Goal: Browse casually: Explore the website without a specific task or goal

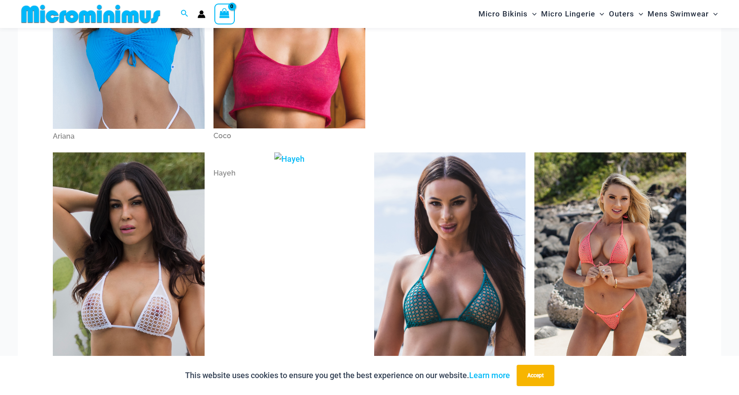
scroll to position [304, 0]
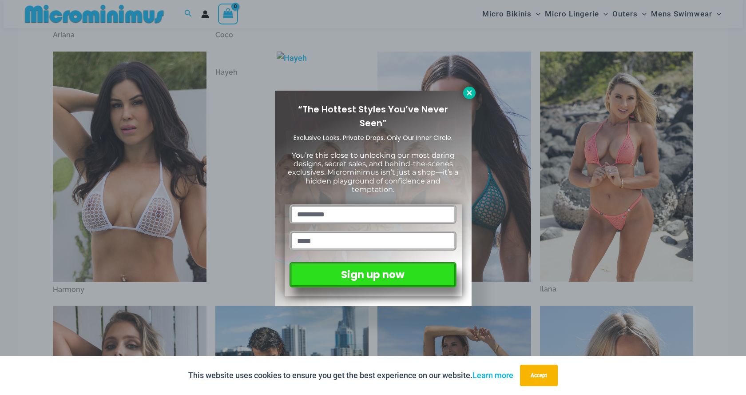
click at [468, 91] on icon at bounding box center [468, 92] width 5 height 5
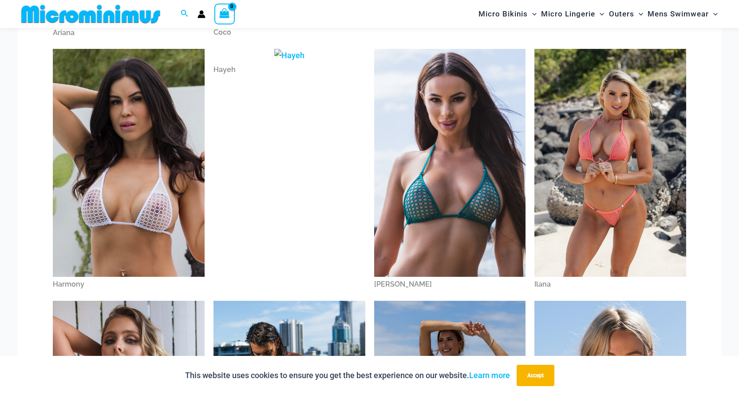
click at [161, 157] on img at bounding box center [129, 163] width 152 height 228
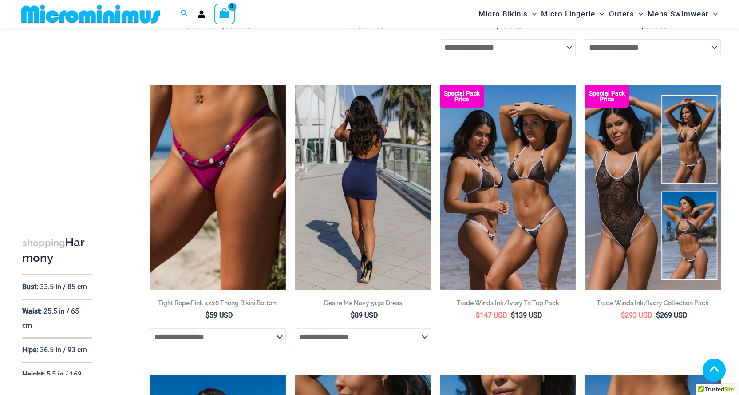
scroll to position [300, 0]
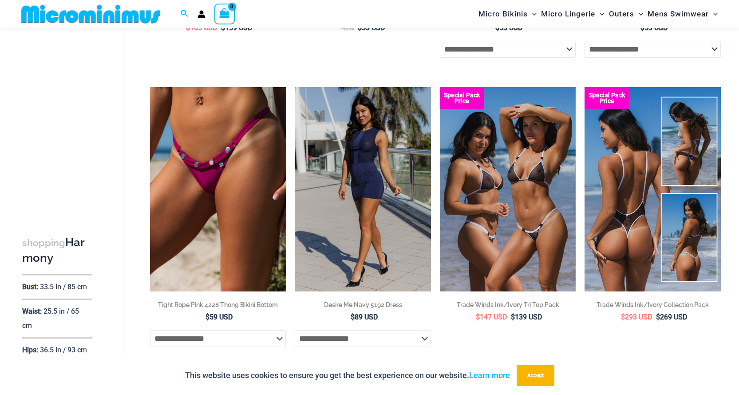
click at [610, 249] on img at bounding box center [652, 189] width 136 height 204
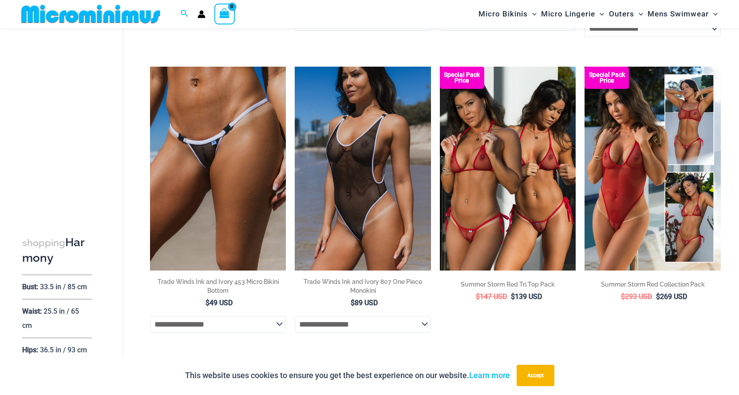
scroll to position [920, 0]
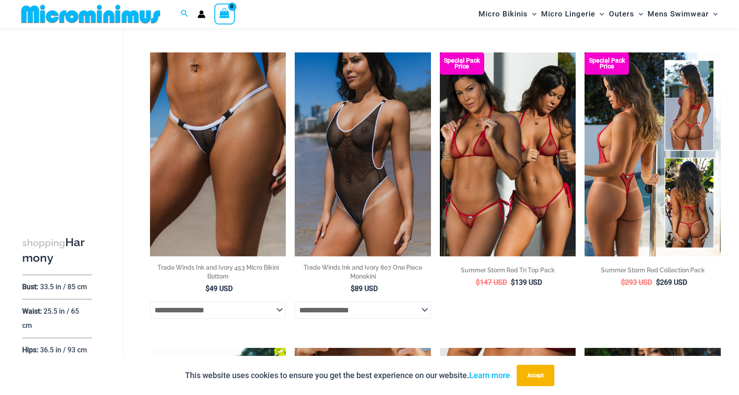
click at [611, 186] on img at bounding box center [652, 154] width 136 height 204
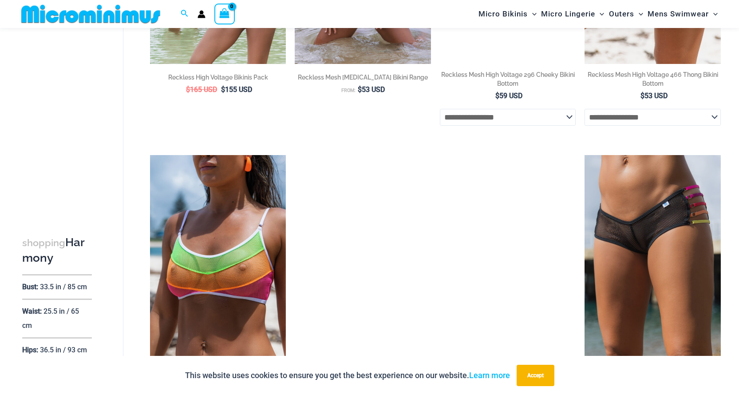
scroll to position [2090, 0]
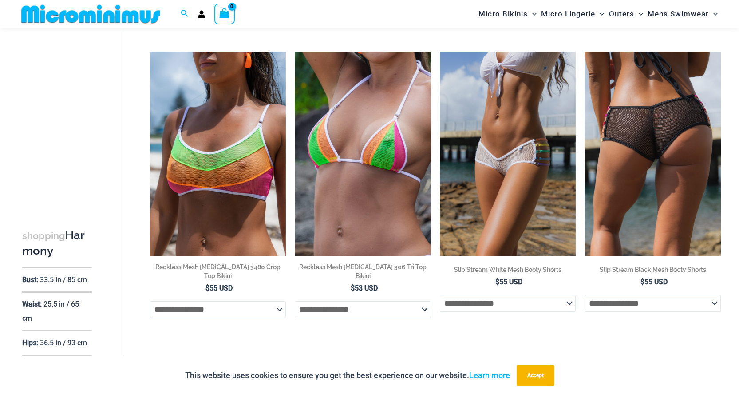
click at [648, 213] on img at bounding box center [652, 153] width 136 height 204
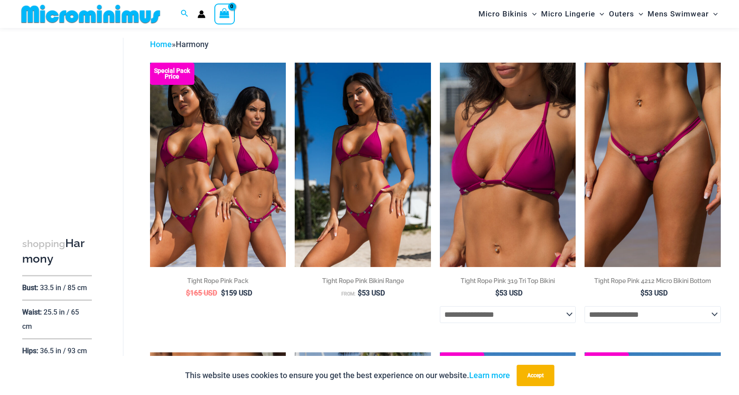
scroll to position [0, 0]
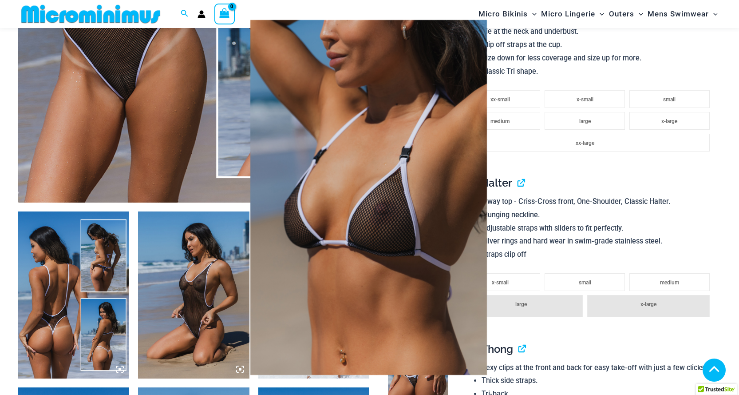
scroll to position [406, 0]
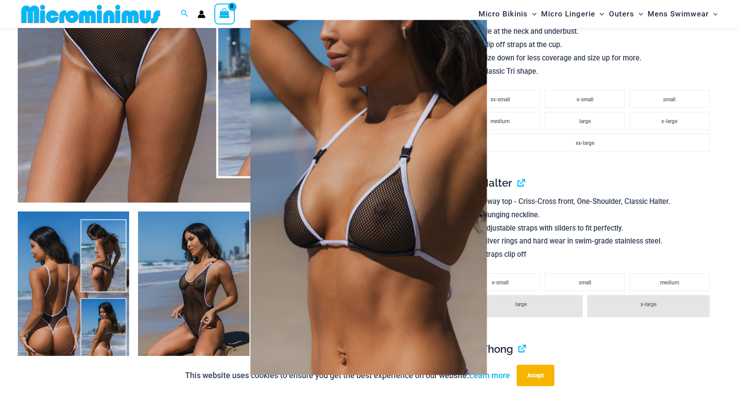
click at [213, 249] on div at bounding box center [369, 197] width 739 height 395
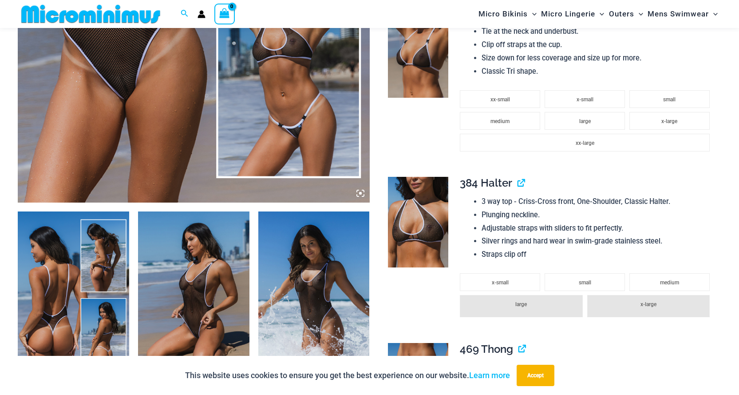
click at [222, 258] on img at bounding box center [193, 294] width 111 height 167
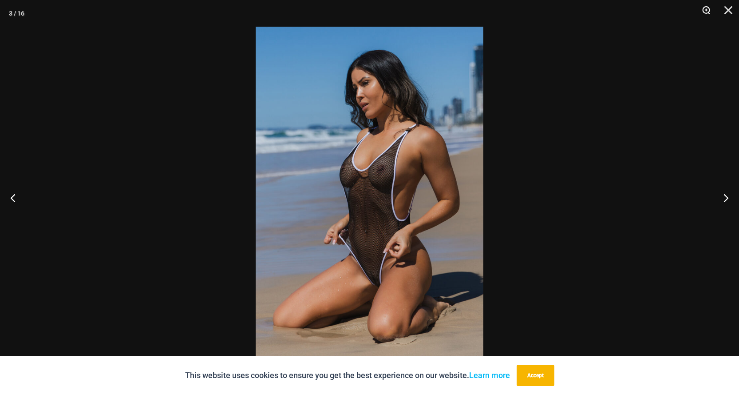
click at [706, 12] on button "Zoom" at bounding box center [703, 13] width 22 height 27
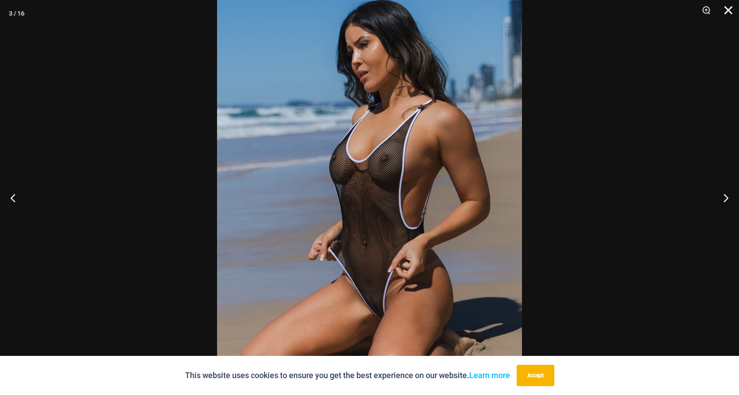
click at [727, 10] on button "Close" at bounding box center [725, 13] width 22 height 27
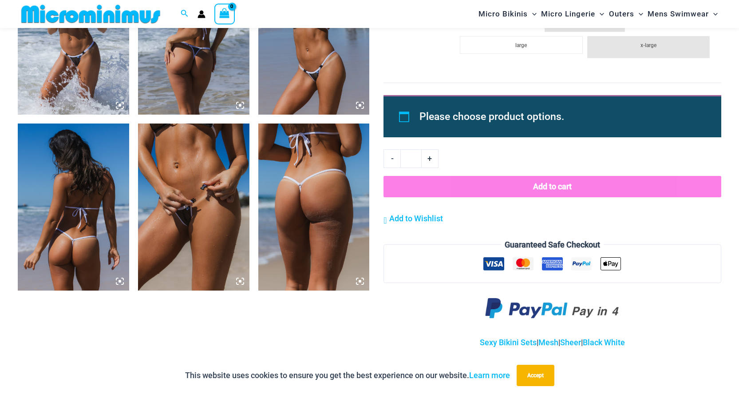
scroll to position [1131, 0]
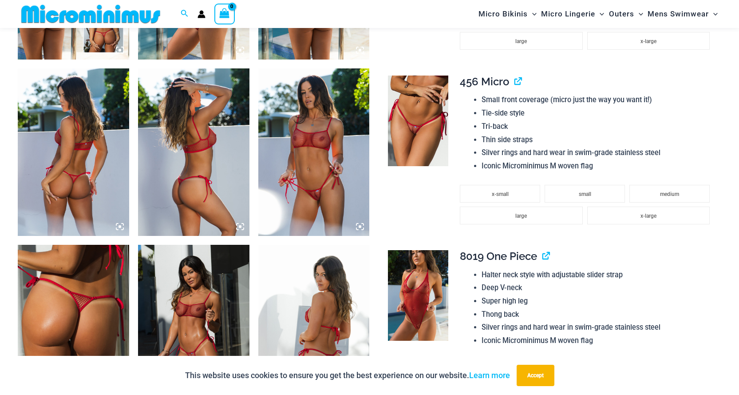
scroll to position [720, 0]
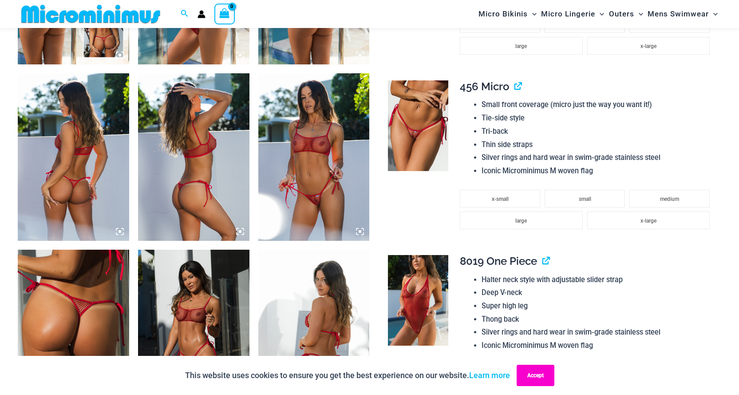
click at [521, 379] on button "Accept" at bounding box center [536, 374] width 38 height 21
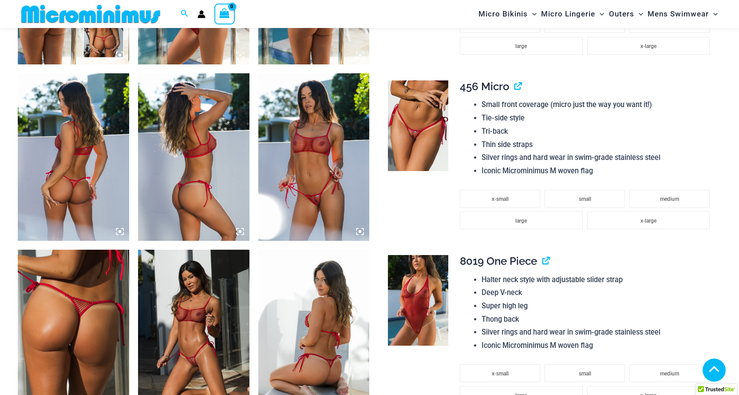
click at [235, 276] on img at bounding box center [193, 332] width 111 height 167
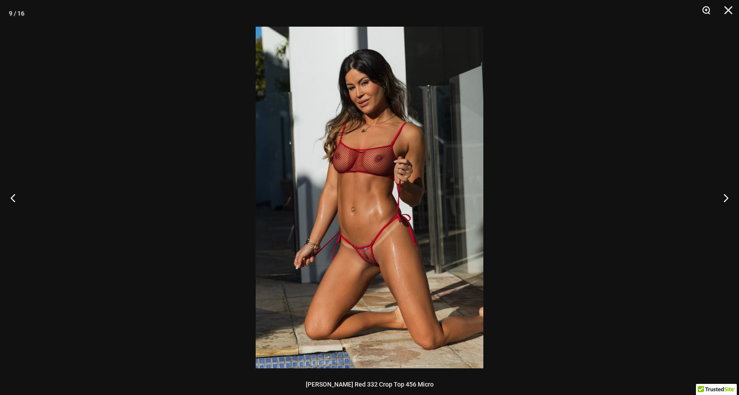
click at [705, 10] on button "Zoom" at bounding box center [703, 13] width 22 height 27
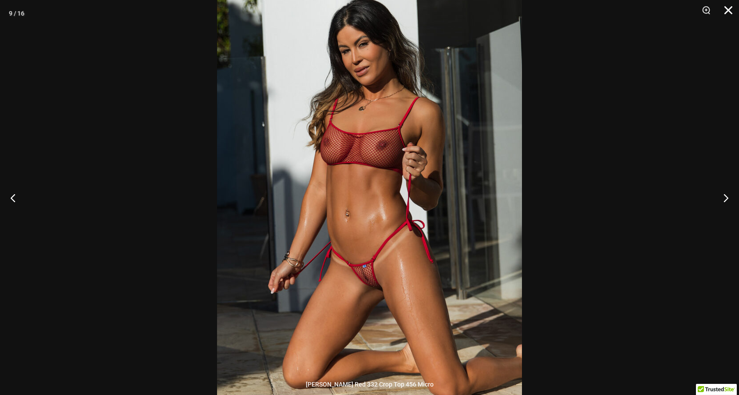
click at [733, 15] on button "Close" at bounding box center [725, 13] width 22 height 27
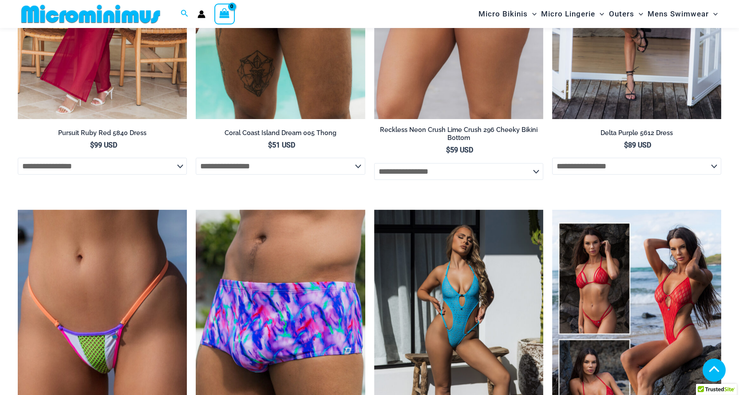
scroll to position [2170, 0]
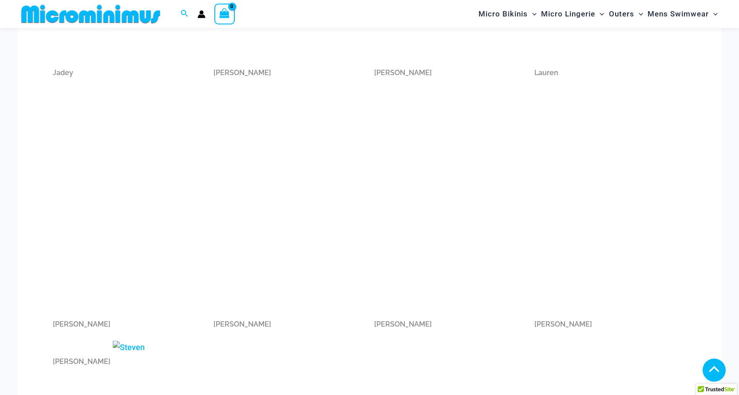
scroll to position [1021, 0]
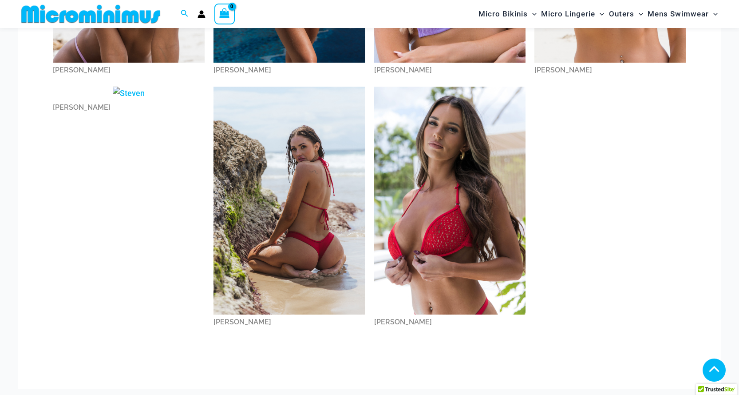
click at [425, 200] on img at bounding box center [450, 201] width 152 height 228
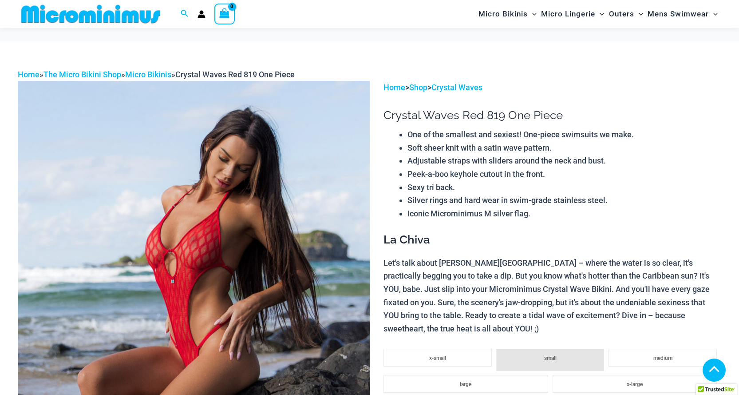
scroll to position [514, 0]
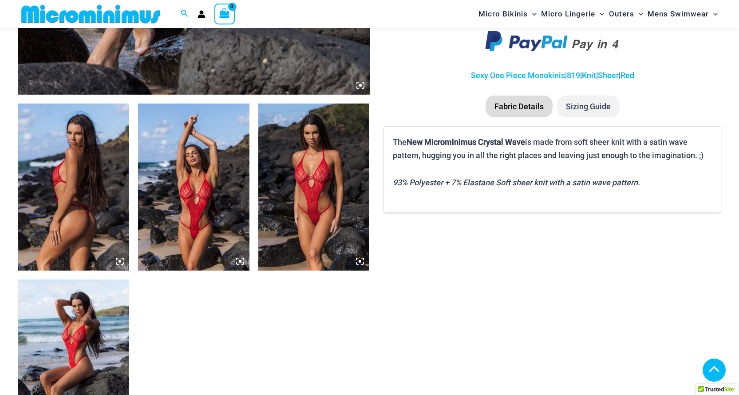
click at [82, 299] on img at bounding box center [73, 362] width 111 height 167
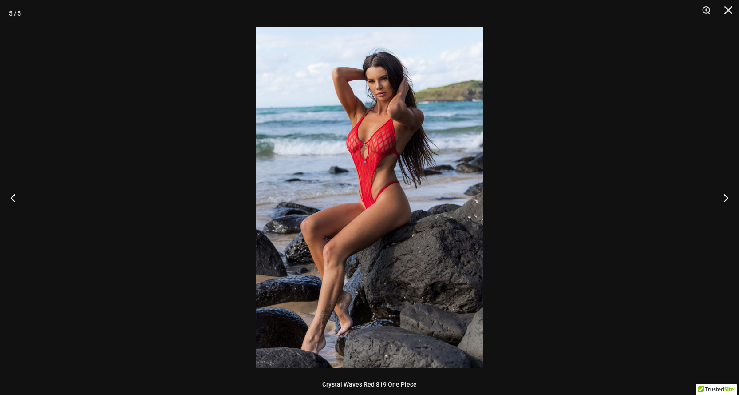
click at [392, 252] on img at bounding box center [370, 197] width 228 height 341
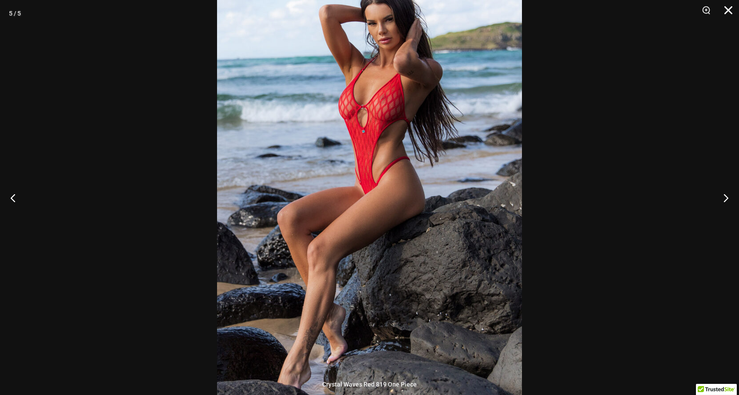
click at [726, 10] on button "Close" at bounding box center [725, 13] width 22 height 27
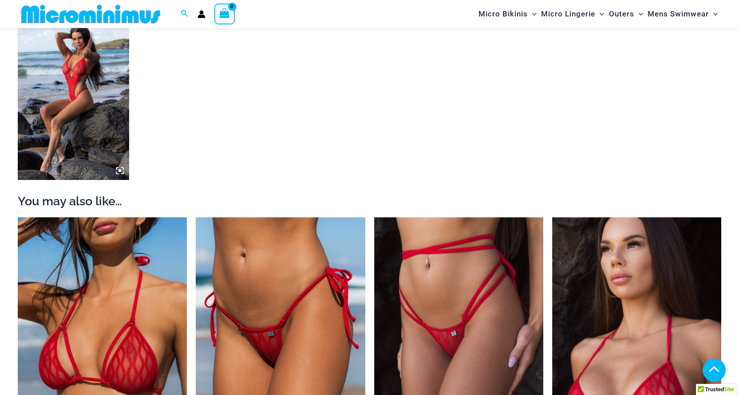
scroll to position [928, 0]
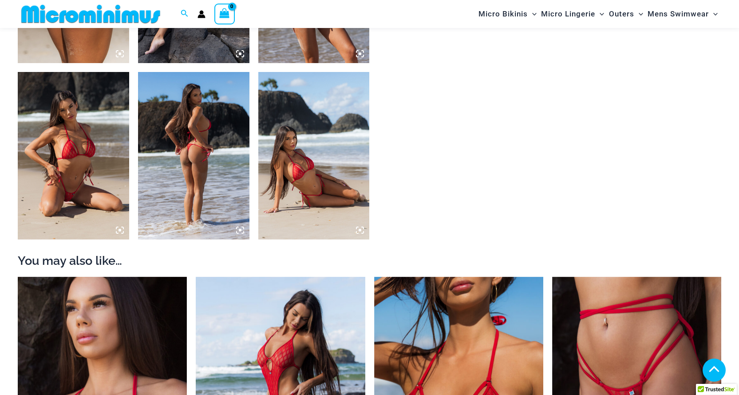
click at [299, 205] on img at bounding box center [313, 155] width 111 height 167
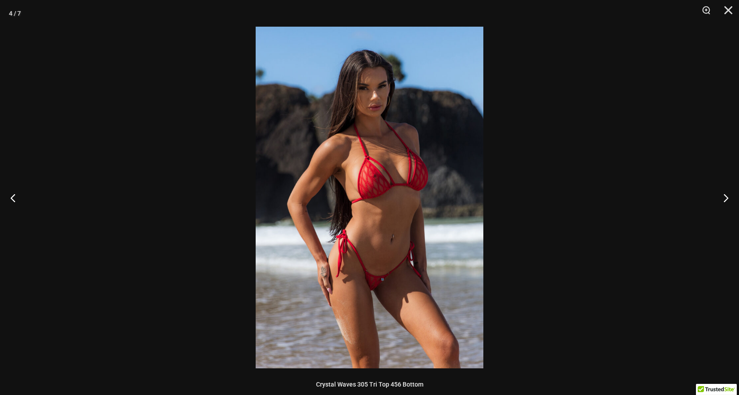
click at [411, 188] on img at bounding box center [370, 197] width 228 height 341
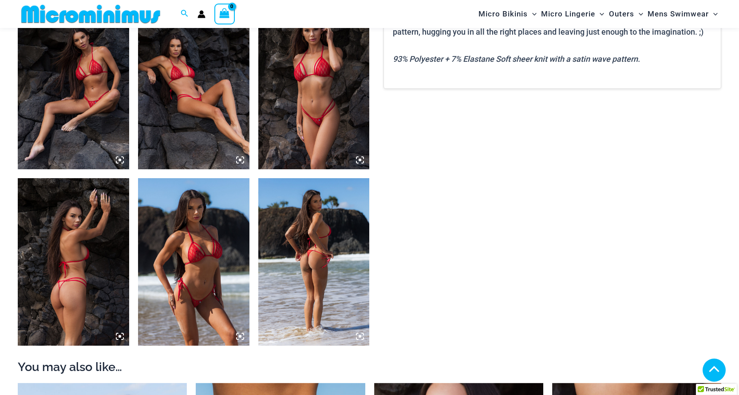
scroll to position [610, 0]
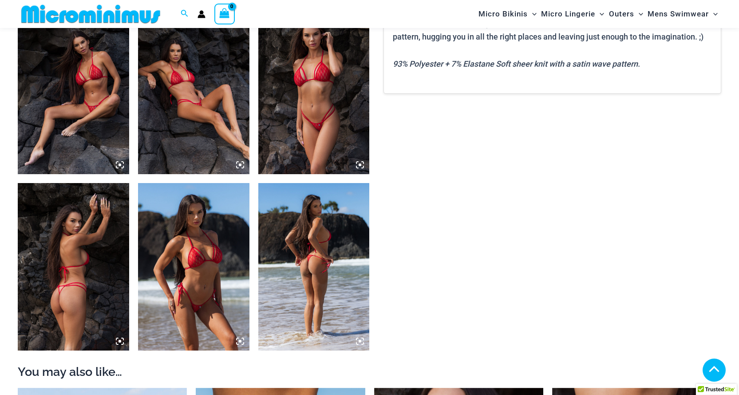
click at [239, 337] on icon at bounding box center [240, 341] width 8 height 8
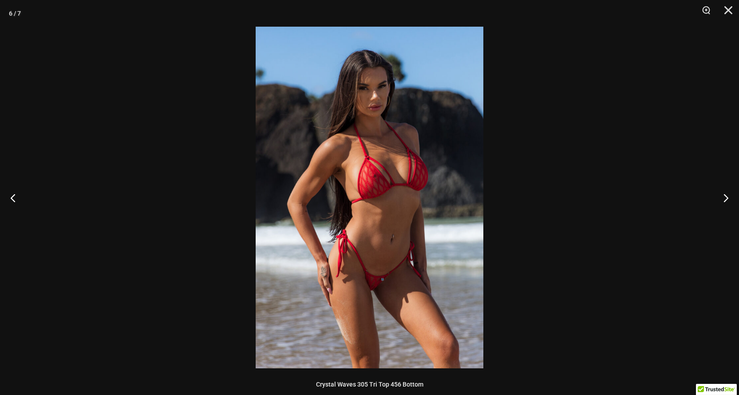
click at [404, 194] on img at bounding box center [370, 197] width 228 height 341
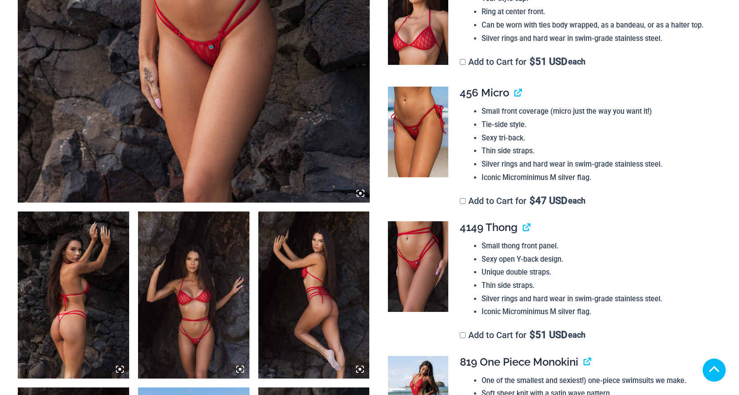
scroll to position [614, 0]
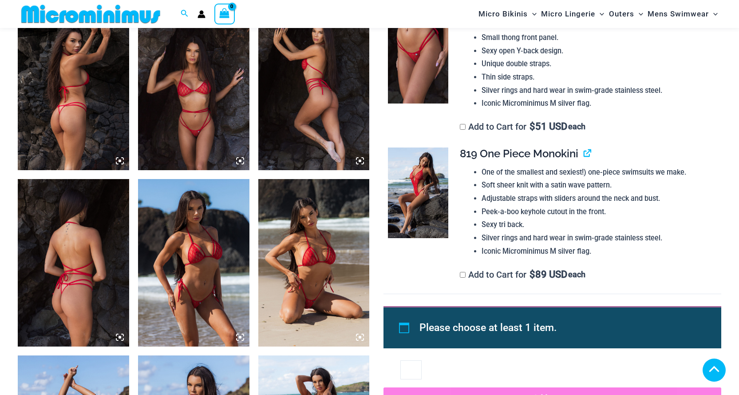
drag, startPoint x: 119, startPoint y: 306, endPoint x: 460, endPoint y: 247, distance: 345.5
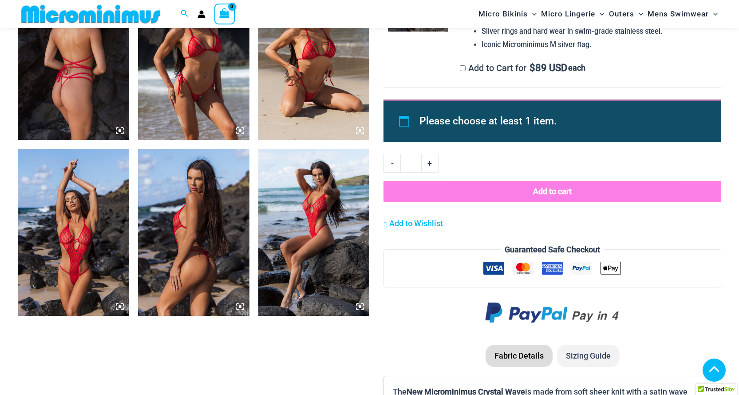
scroll to position [814, 0]
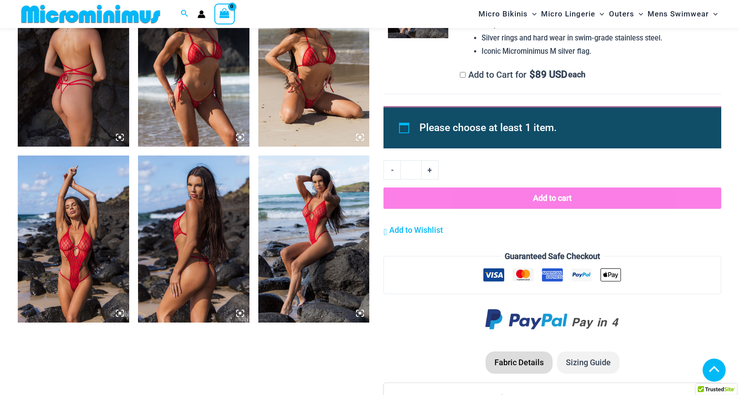
click at [87, 241] on img at bounding box center [73, 238] width 111 height 167
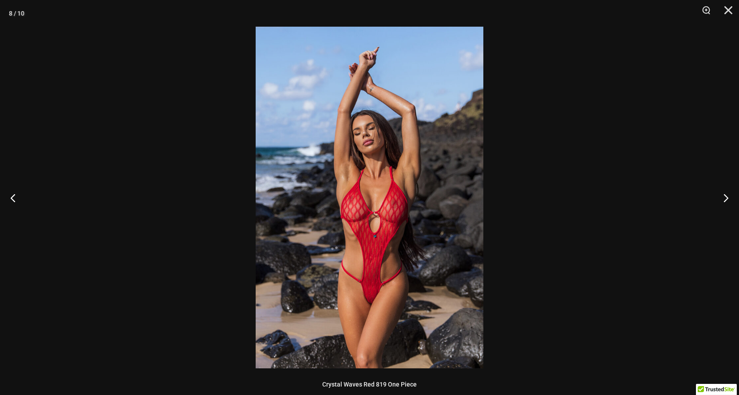
click at [376, 229] on img at bounding box center [370, 197] width 228 height 341
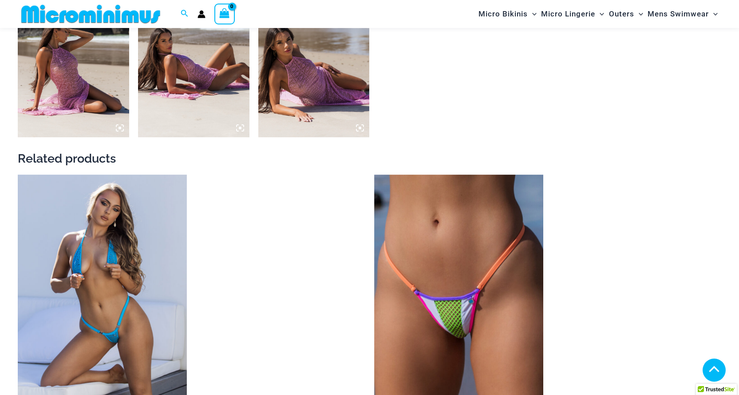
scroll to position [817, 0]
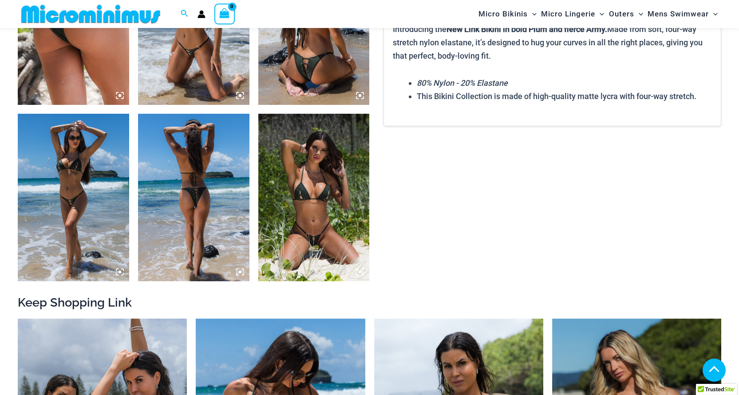
scroll to position [821, 0]
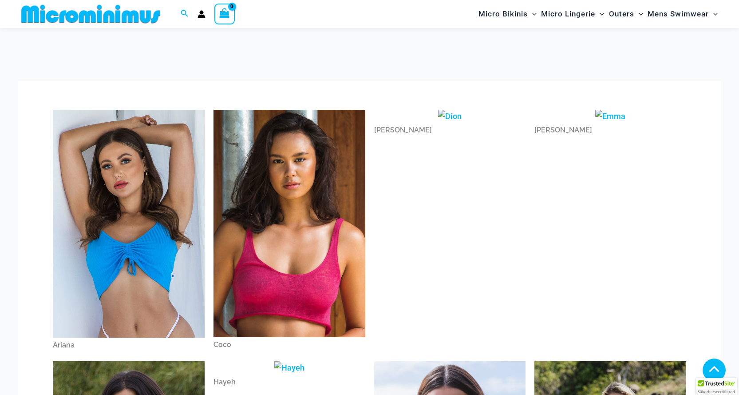
scroll to position [1021, 0]
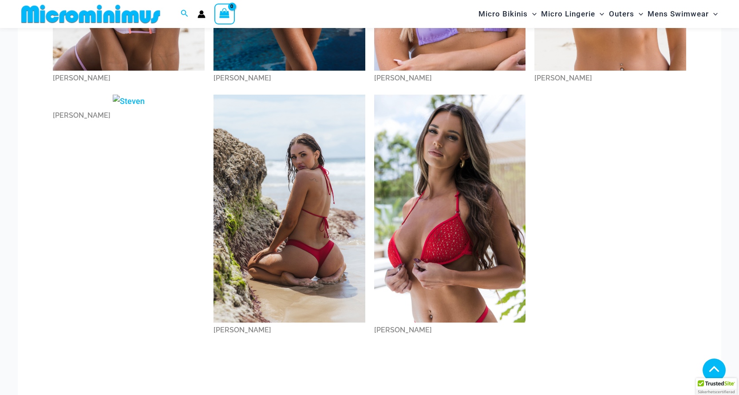
click at [281, 240] on img at bounding box center [289, 209] width 152 height 228
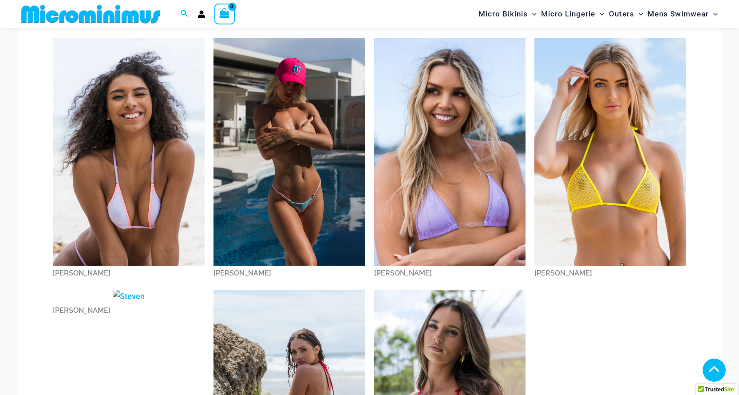
scroll to position [805, 0]
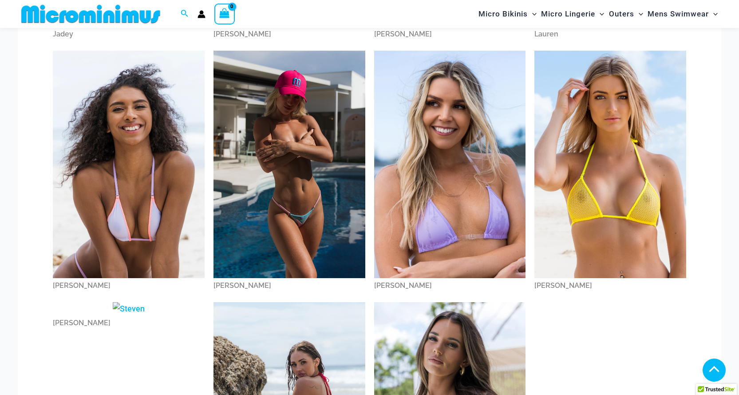
click at [578, 151] on img at bounding box center [610, 165] width 152 height 228
click at [476, 196] on img at bounding box center [450, 165] width 152 height 228
click at [296, 132] on img at bounding box center [289, 165] width 152 height 228
click at [151, 113] on img at bounding box center [129, 165] width 152 height 228
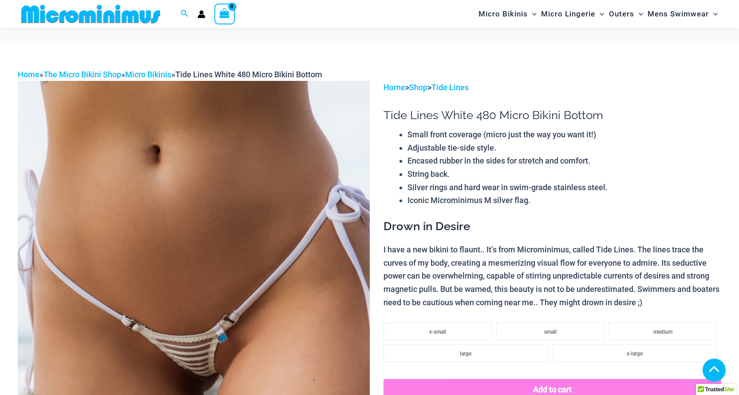
scroll to position [720, 0]
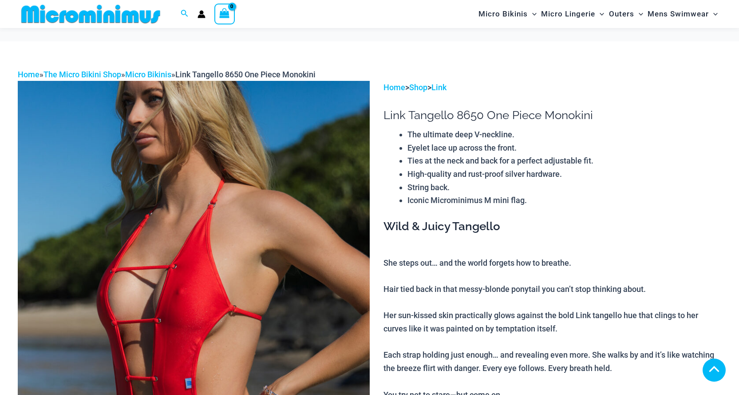
scroll to position [928, 0]
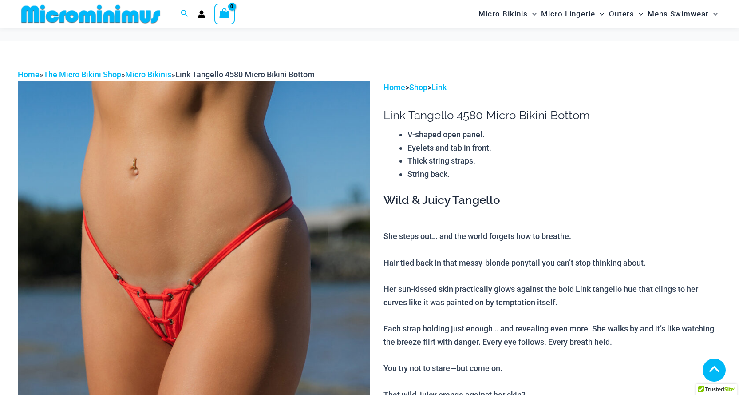
scroll to position [718, 0]
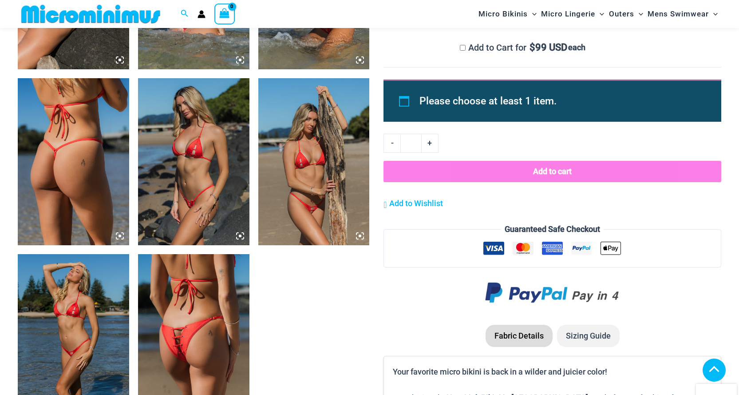
scroll to position [924, 0]
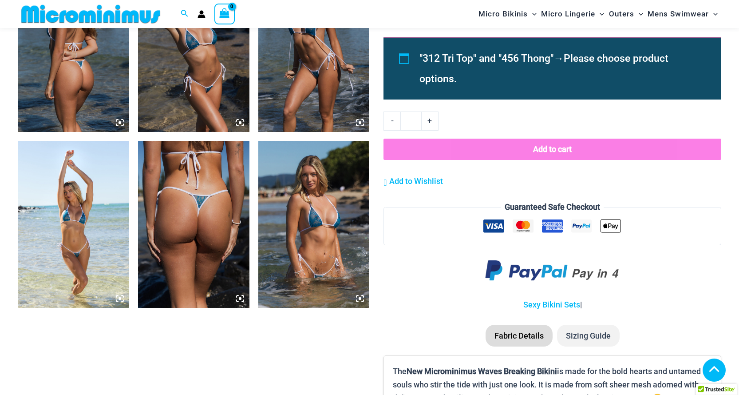
scroll to position [822, 0]
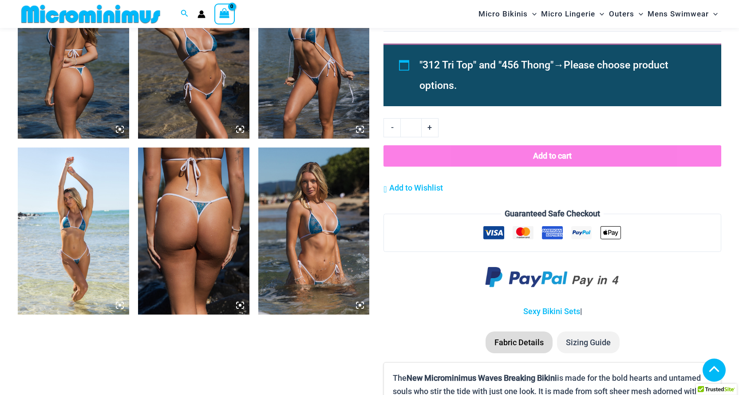
click at [359, 128] on icon at bounding box center [360, 129] width 3 height 3
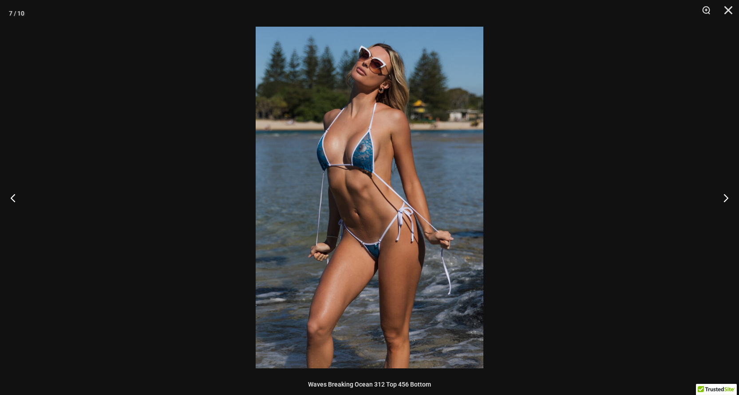
click at [392, 178] on img at bounding box center [370, 197] width 228 height 341
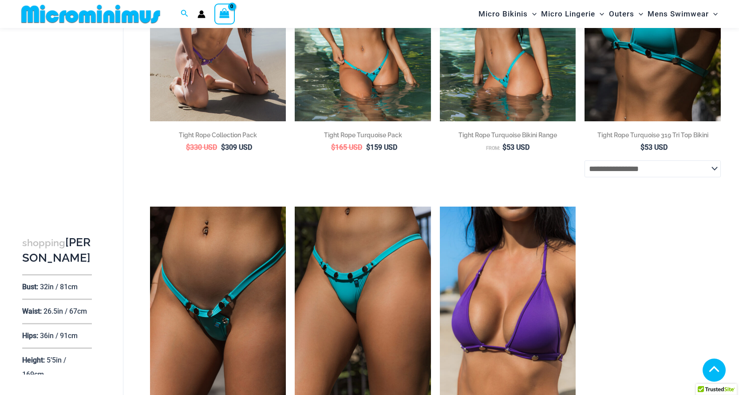
scroll to position [94, 0]
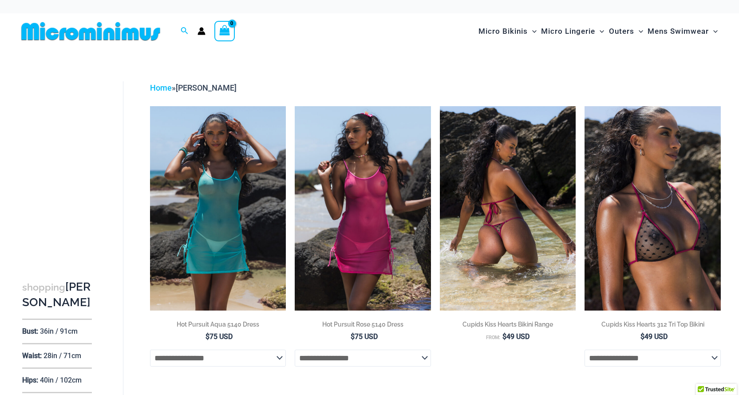
click at [484, 151] on img at bounding box center [508, 208] width 136 height 204
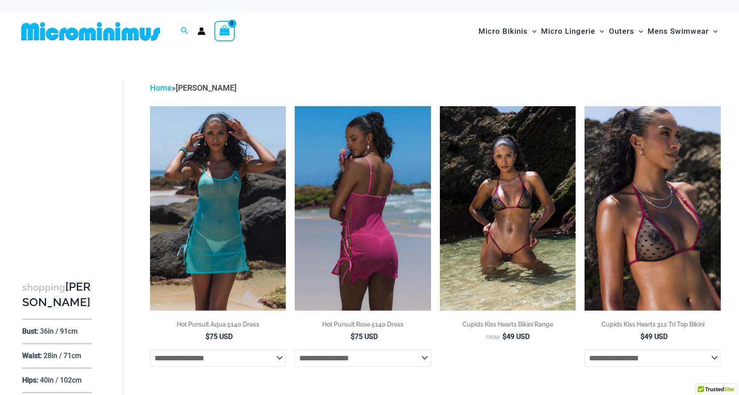
drag, startPoint x: 357, startPoint y: 184, endPoint x: 389, endPoint y: 189, distance: 31.8
click at [375, 194] on img at bounding box center [363, 208] width 136 height 204
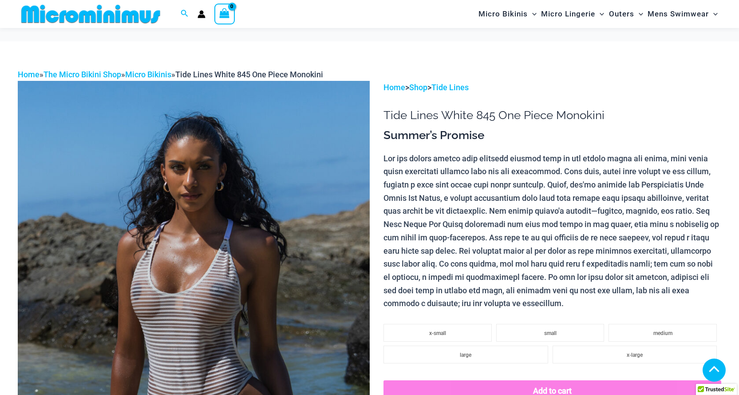
scroll to position [608, 0]
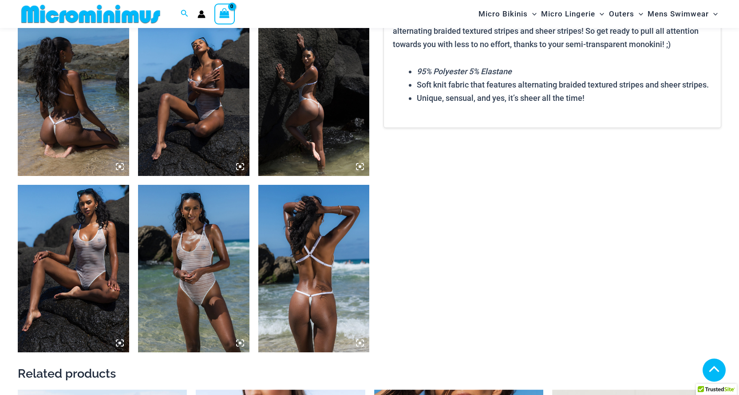
click at [242, 340] on icon at bounding box center [240, 343] width 8 height 8
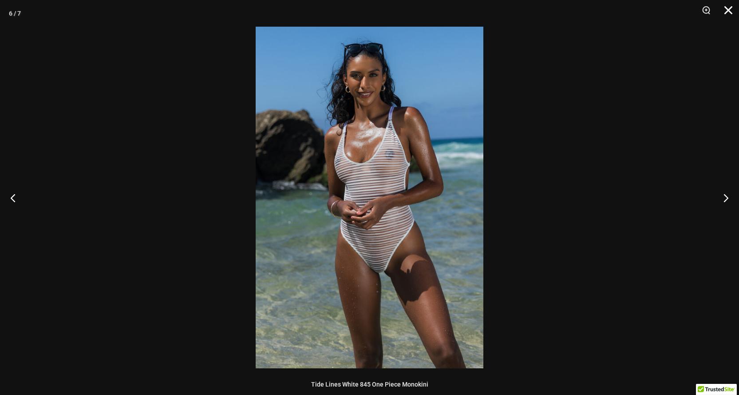
click at [726, 12] on button "Close" at bounding box center [725, 13] width 22 height 27
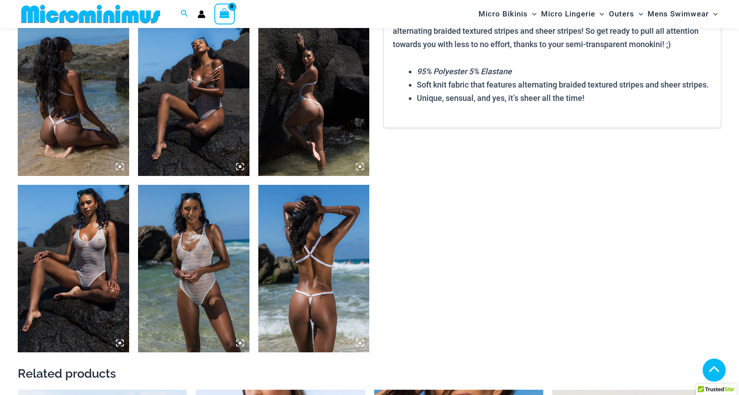
click at [71, 231] on img at bounding box center [73, 268] width 111 height 167
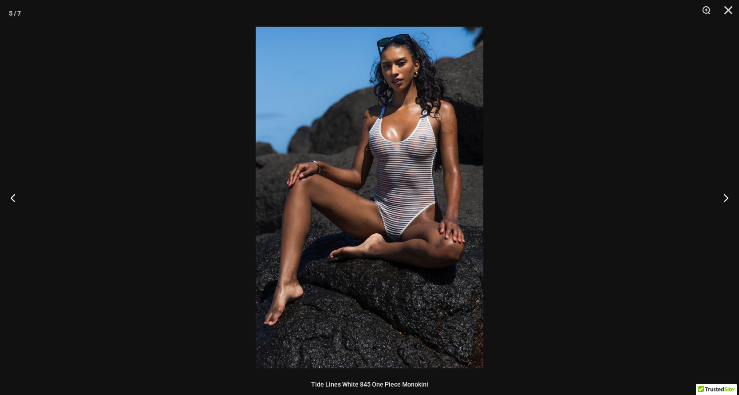
click at [408, 261] on img at bounding box center [370, 197] width 228 height 341
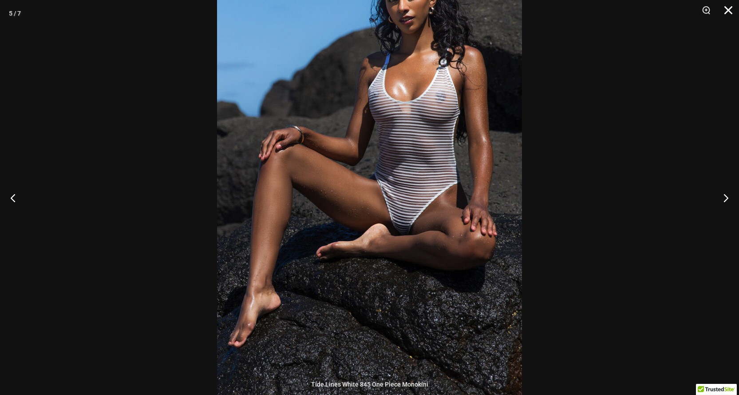
click at [728, 13] on button "Close" at bounding box center [725, 13] width 22 height 27
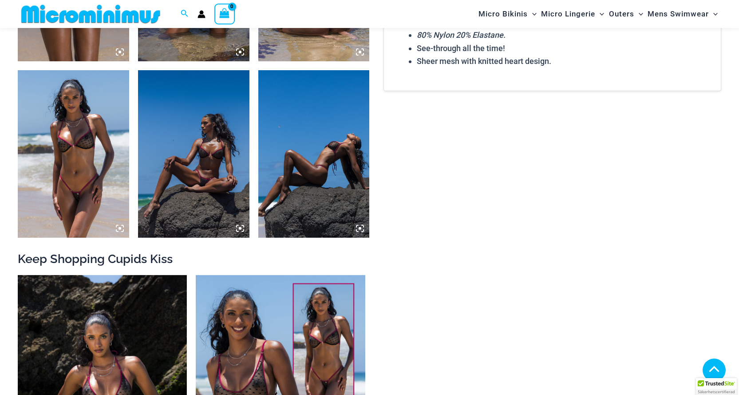
scroll to position [718, 0]
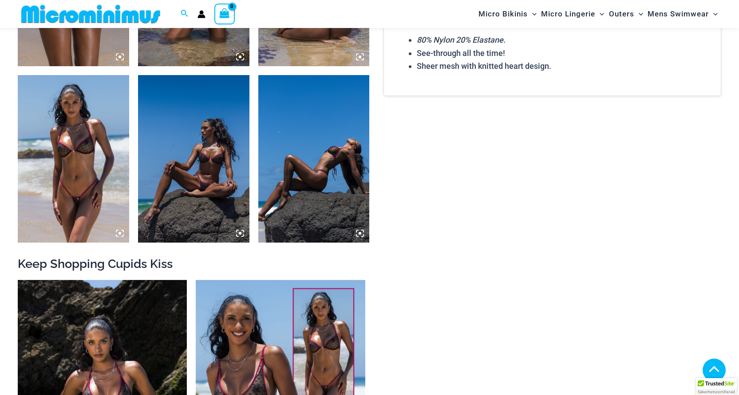
click at [119, 230] on icon at bounding box center [120, 233] width 8 height 8
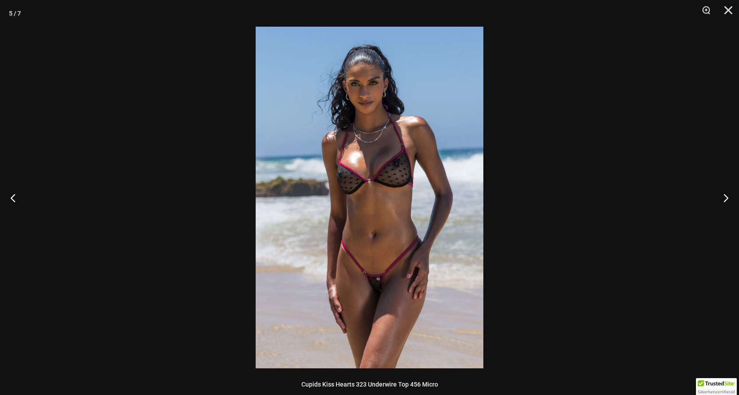
click at [391, 201] on img at bounding box center [370, 197] width 228 height 341
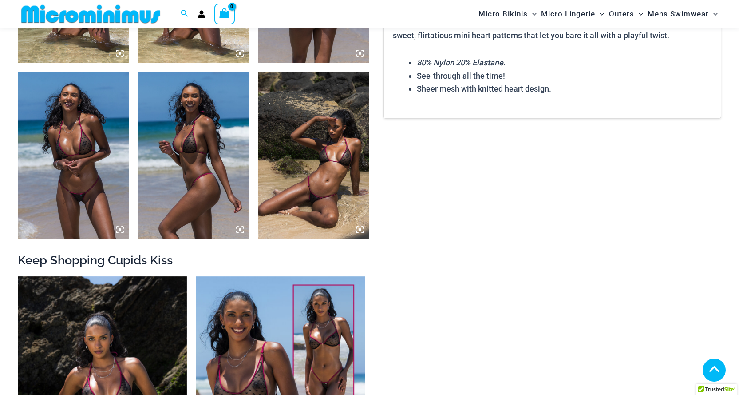
scroll to position [717, 0]
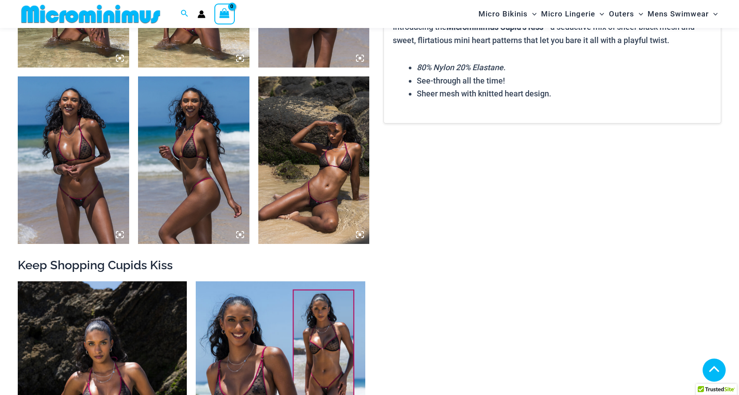
click at [241, 235] on icon at bounding box center [240, 234] width 3 height 3
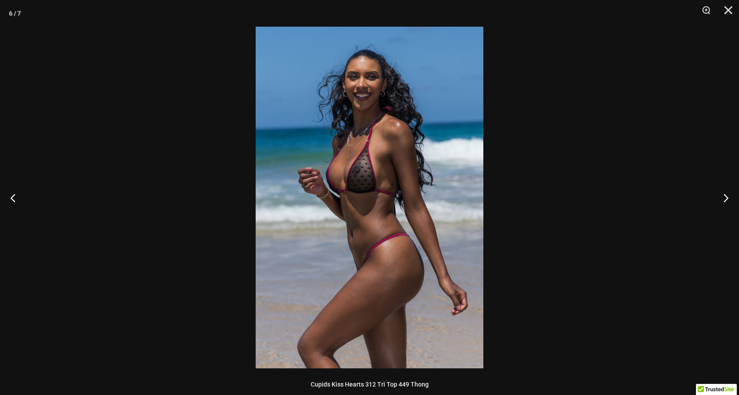
click at [378, 223] on img at bounding box center [370, 197] width 228 height 341
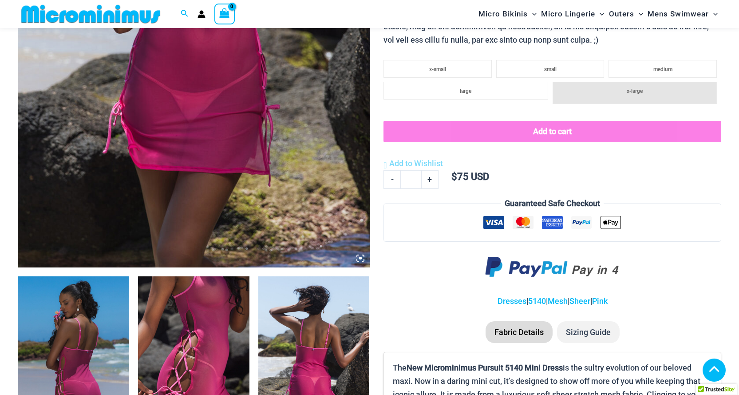
scroll to position [613, 0]
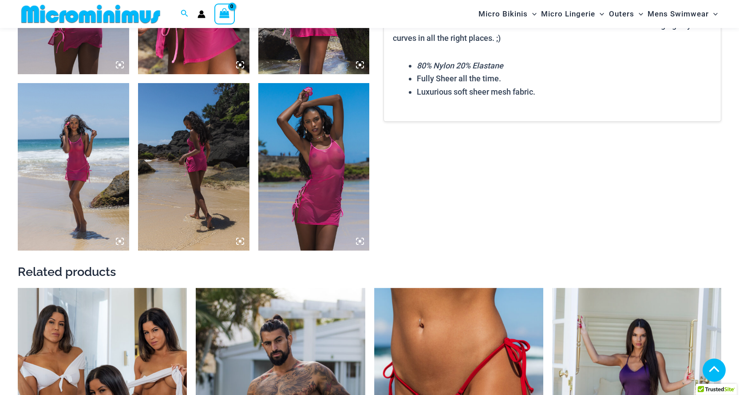
scroll to position [717, 0]
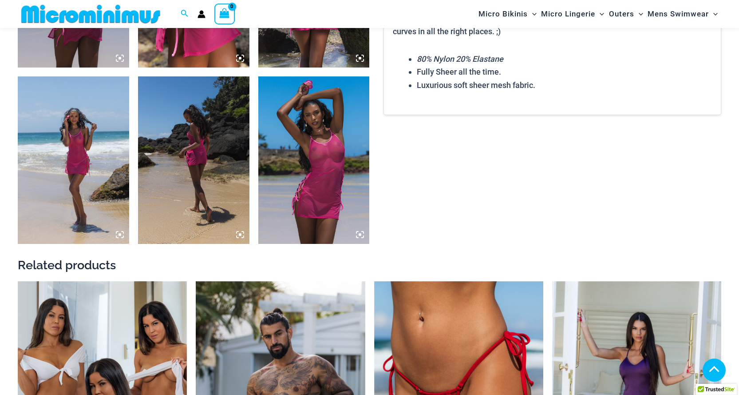
click at [329, 150] on img at bounding box center [313, 159] width 111 height 167
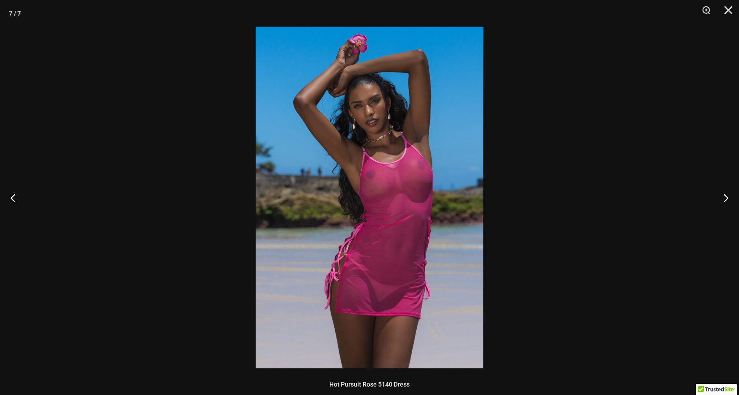
click at [403, 177] on img at bounding box center [370, 197] width 228 height 341
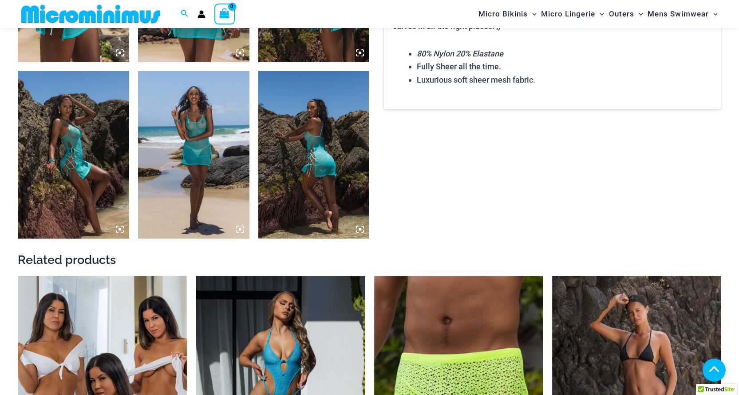
scroll to position [717, 0]
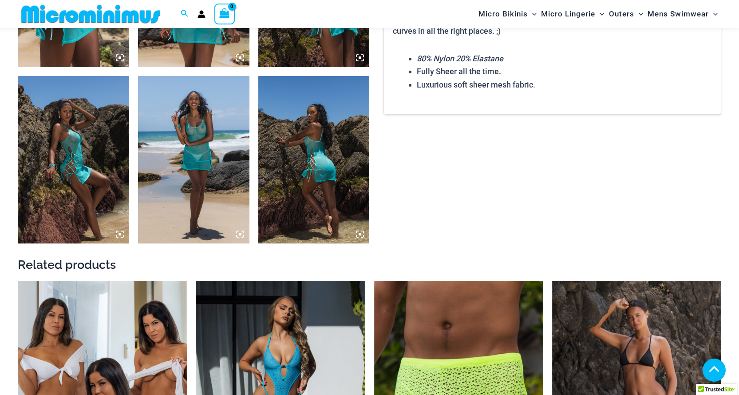
click at [240, 232] on icon at bounding box center [240, 234] width 8 height 8
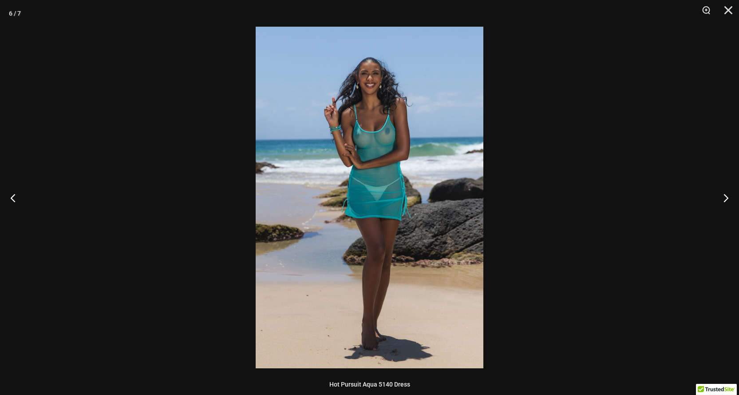
click at [375, 181] on img at bounding box center [370, 197] width 228 height 341
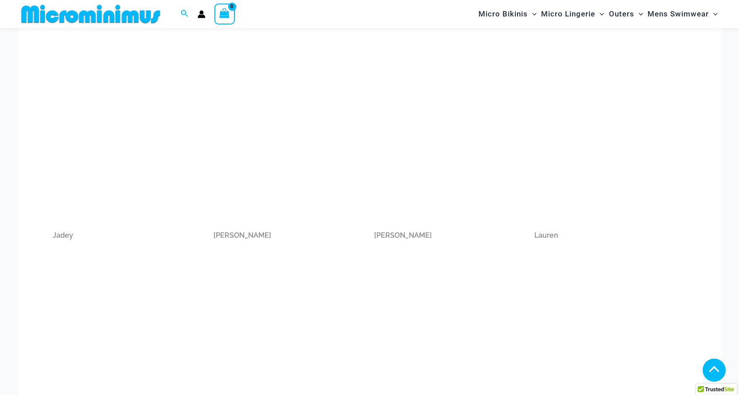
scroll to position [590, 0]
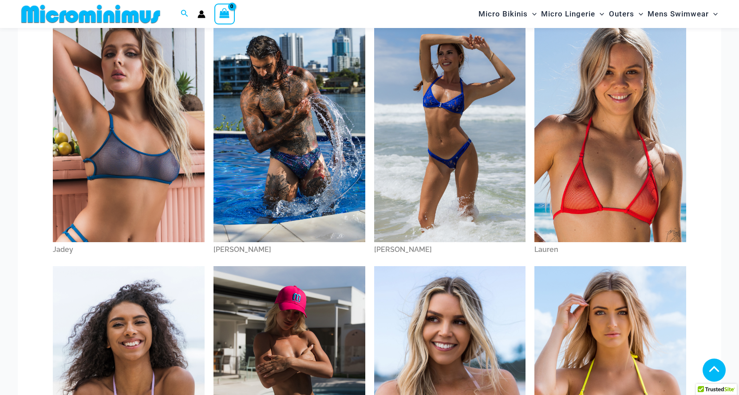
click at [590, 140] on img at bounding box center [610, 128] width 152 height 228
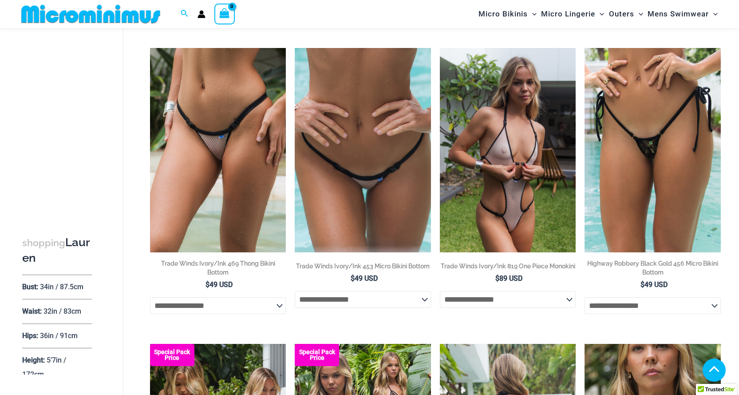
scroll to position [918, 0]
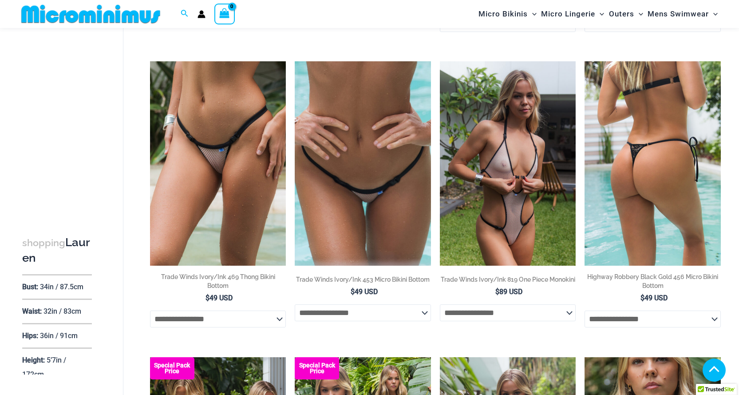
drag, startPoint x: 516, startPoint y: 165, endPoint x: 635, endPoint y: 149, distance: 120.0
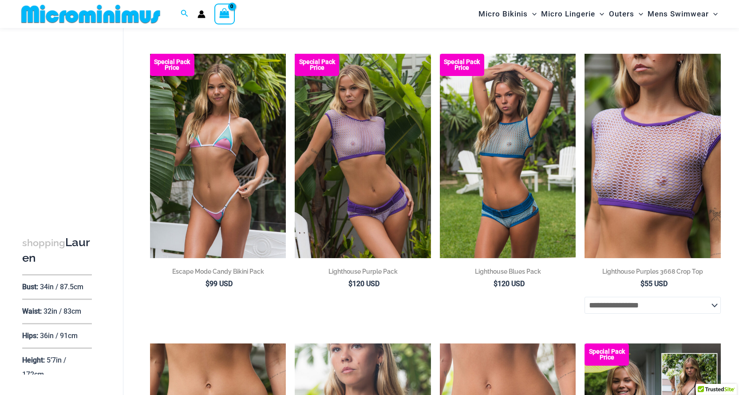
scroll to position [0, 0]
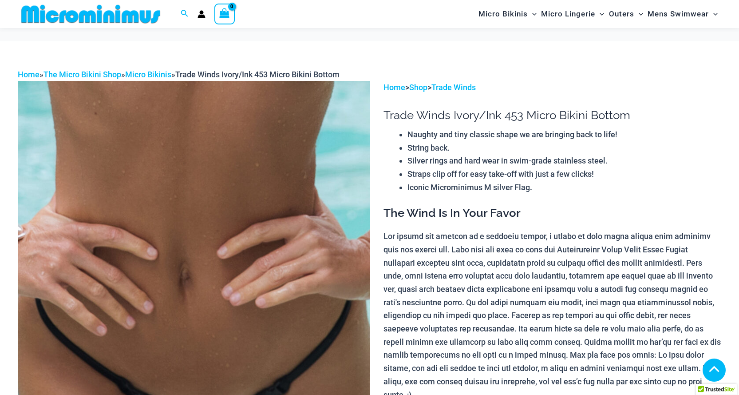
scroll to position [814, 0]
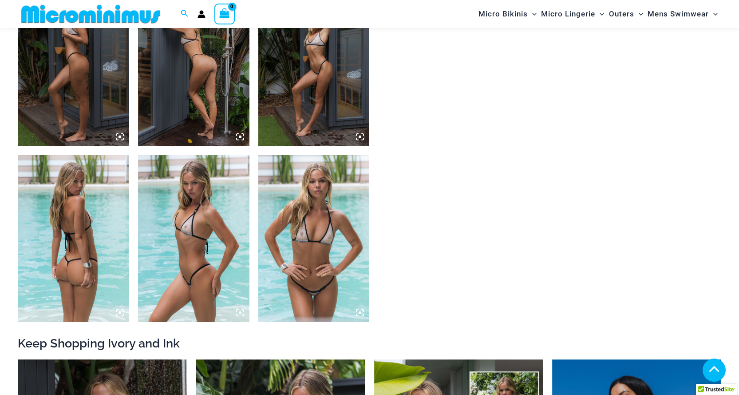
click at [238, 305] on img at bounding box center [193, 238] width 111 height 167
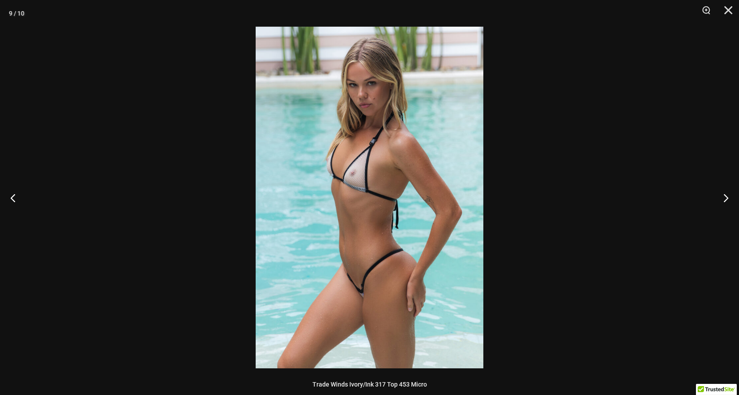
click at [376, 203] on img at bounding box center [370, 197] width 228 height 341
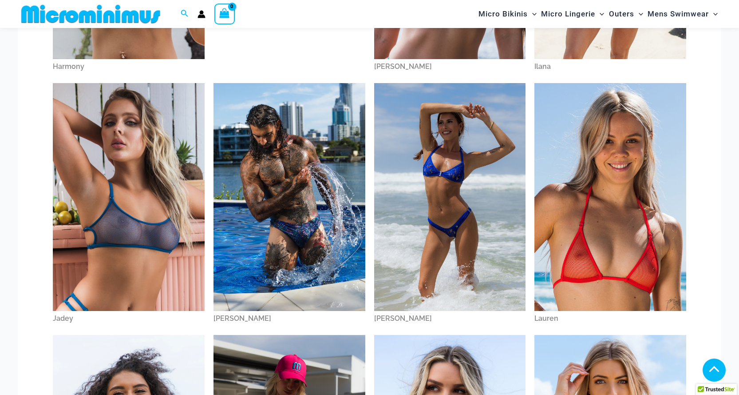
scroll to position [487, 0]
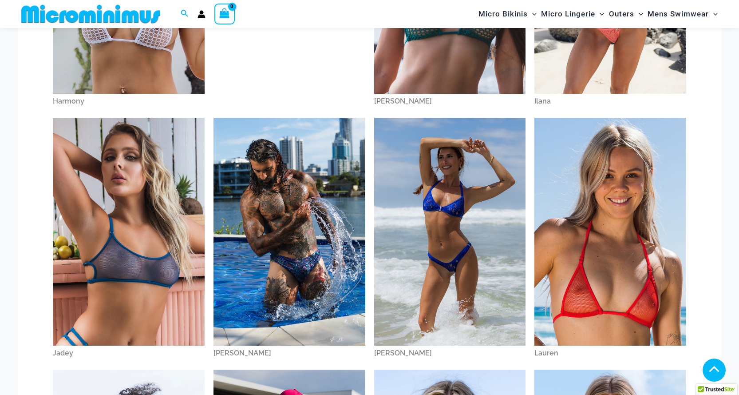
click at [471, 201] on img at bounding box center [450, 232] width 152 height 228
click at [118, 183] on img at bounding box center [129, 232] width 152 height 228
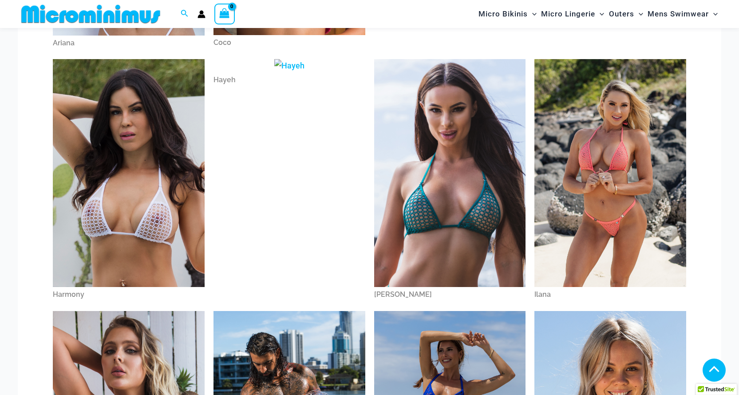
scroll to position [280, 0]
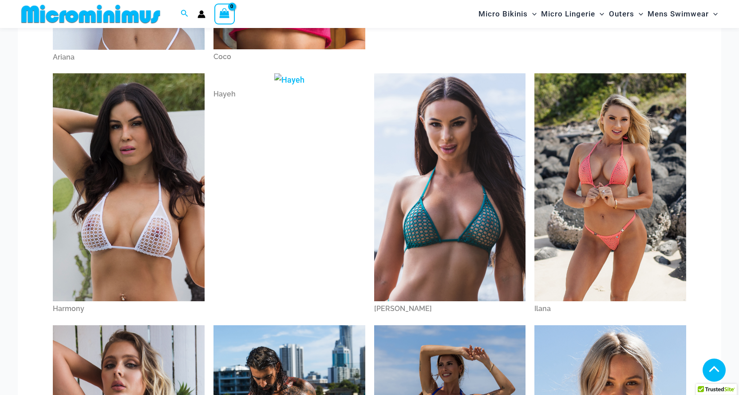
click at [600, 191] on img at bounding box center [610, 187] width 152 height 228
click at [459, 177] on img at bounding box center [450, 187] width 152 height 228
click at [301, 185] on div "Hayeh" at bounding box center [289, 195] width 161 height 252
click at [226, 92] on div "Hayeh" at bounding box center [289, 94] width 152 height 15
click at [151, 193] on img at bounding box center [129, 187] width 152 height 228
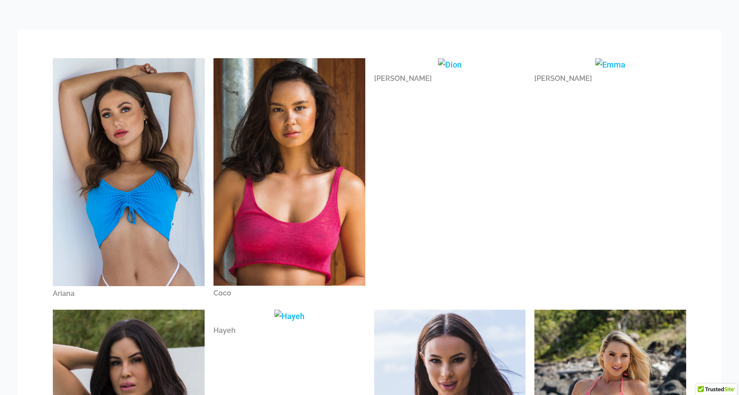
scroll to position [0, 0]
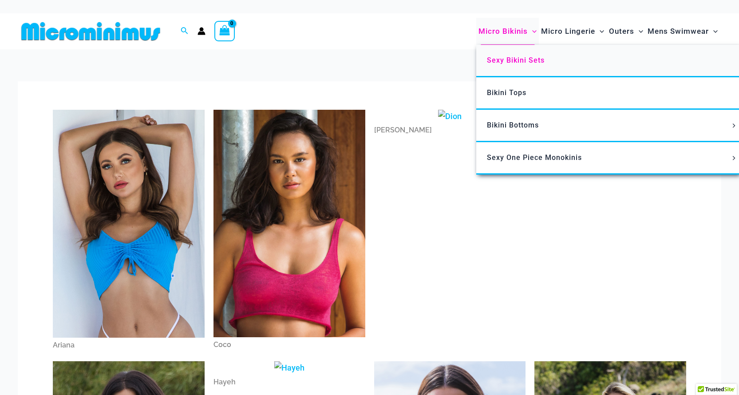
click at [518, 59] on span "Sexy Bikini Sets" at bounding box center [516, 60] width 58 height 8
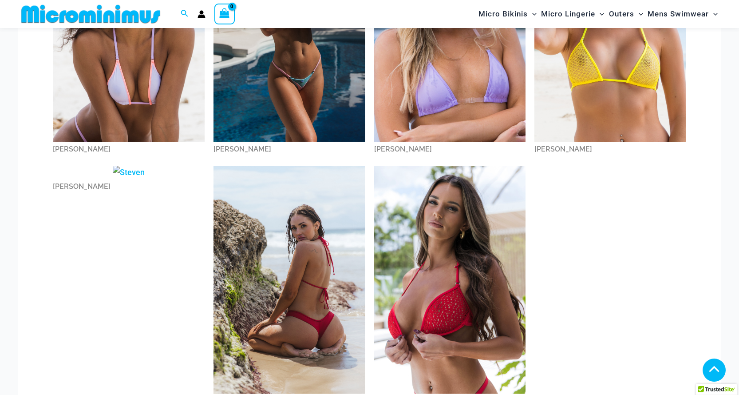
scroll to position [1249, 0]
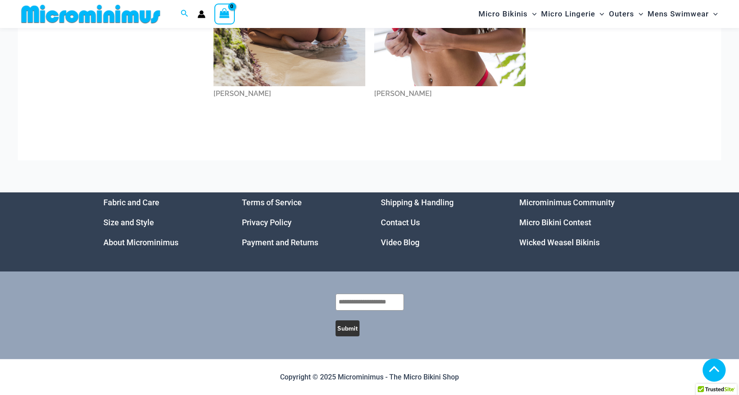
click at [554, 221] on link "Micro Bikini Contest" at bounding box center [555, 221] width 72 height 9
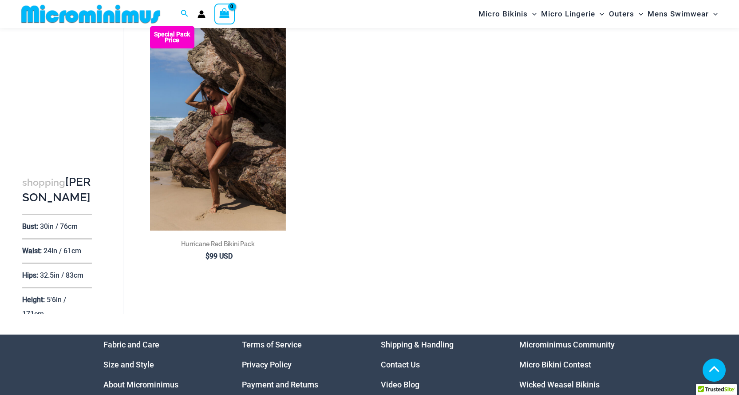
scroll to position [714, 0]
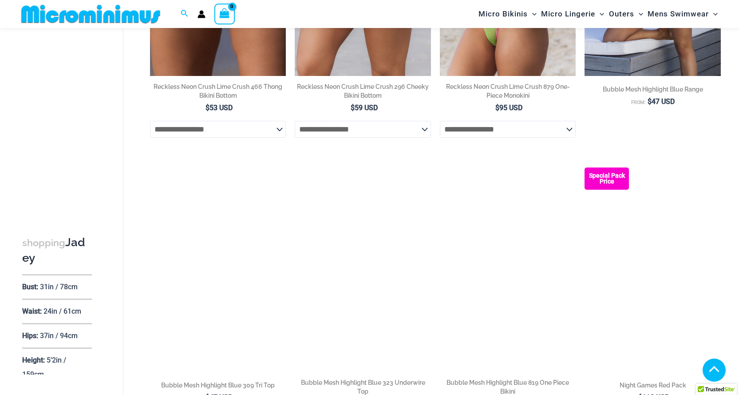
scroll to position [713, 0]
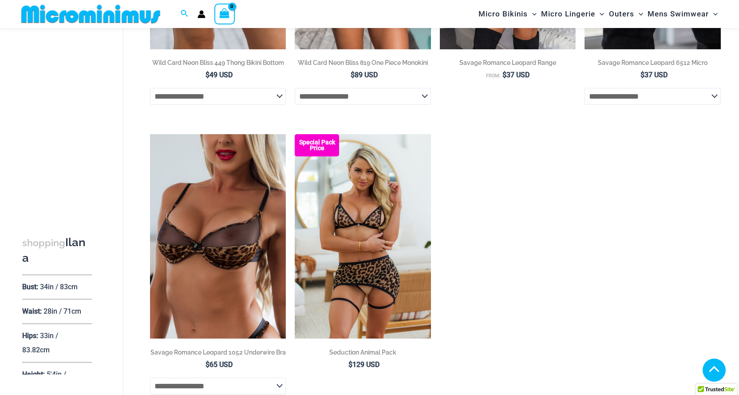
scroll to position [1759, 0]
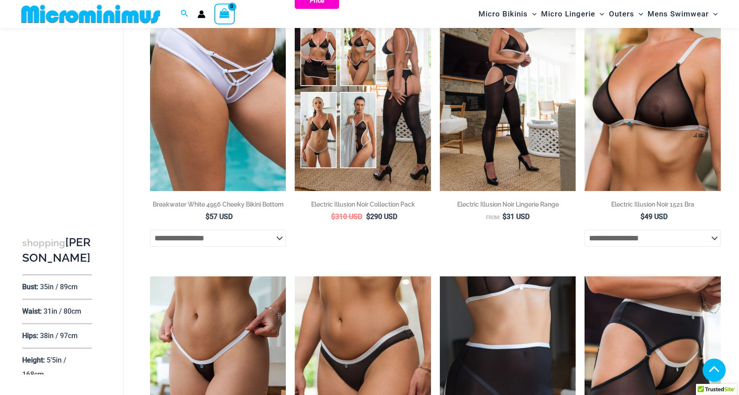
scroll to position [2102, 0]
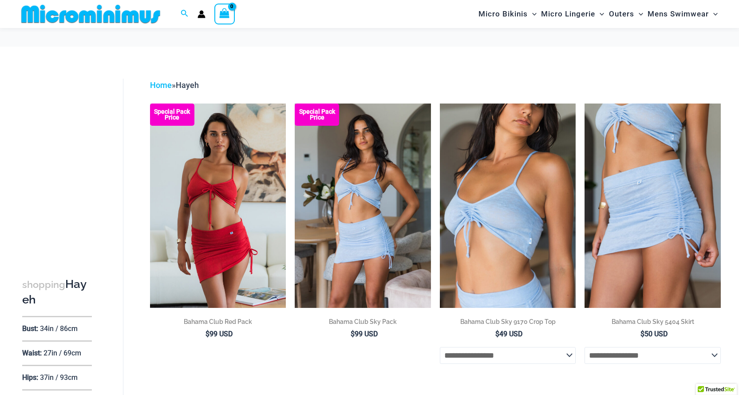
scroll to position [238, 0]
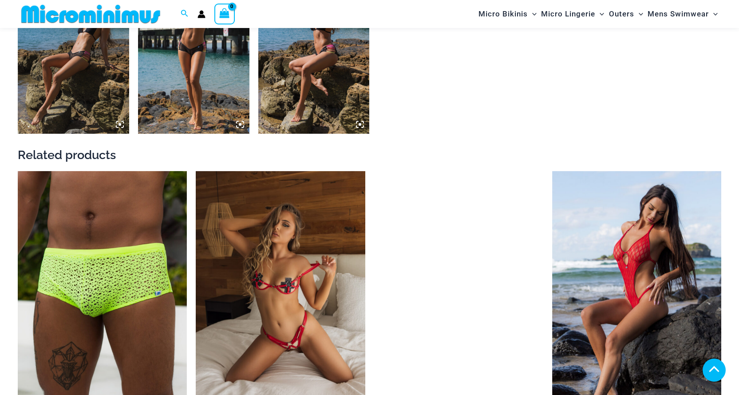
scroll to position [820, 0]
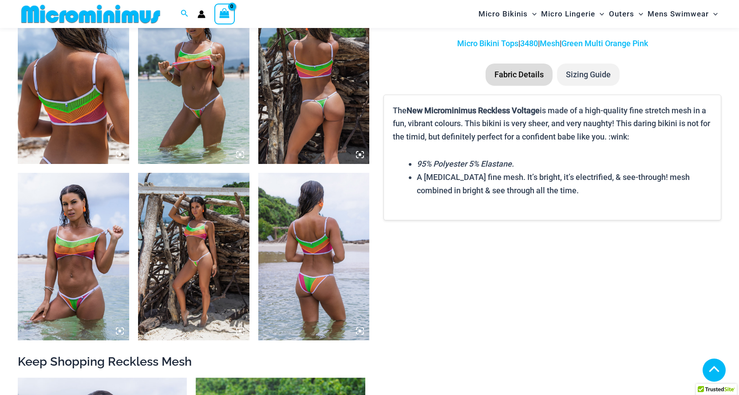
scroll to position [616, 0]
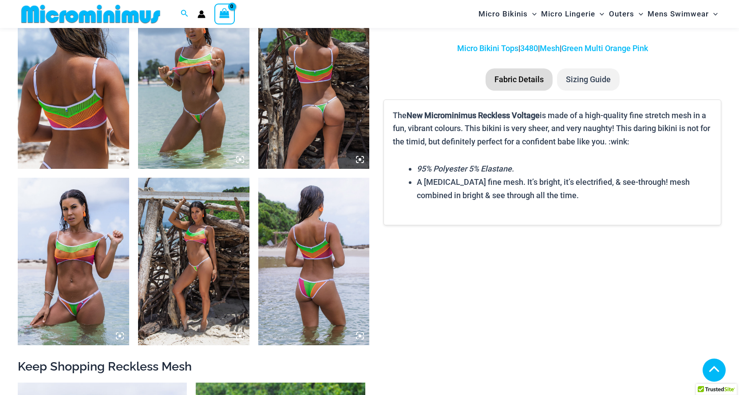
click at [243, 161] on icon at bounding box center [240, 159] width 8 height 8
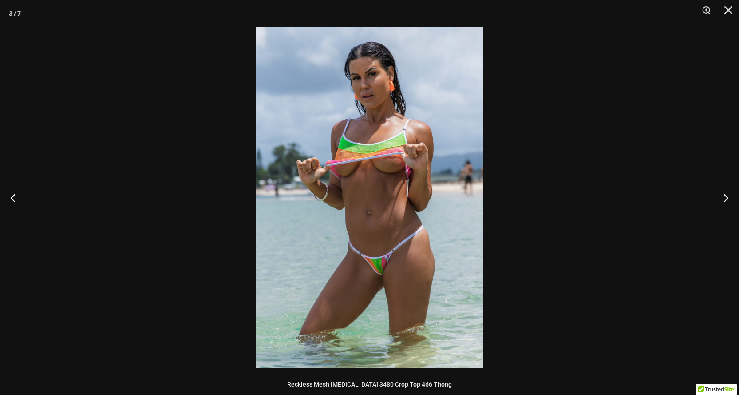
click at [398, 180] on img at bounding box center [370, 197] width 228 height 341
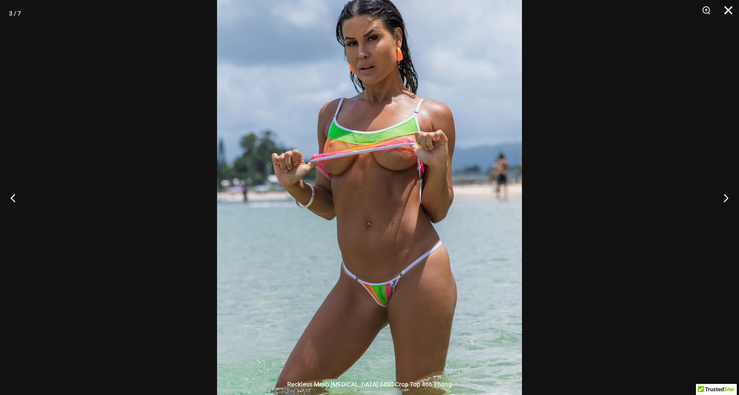
click at [727, 9] on button "Close" at bounding box center [725, 13] width 22 height 27
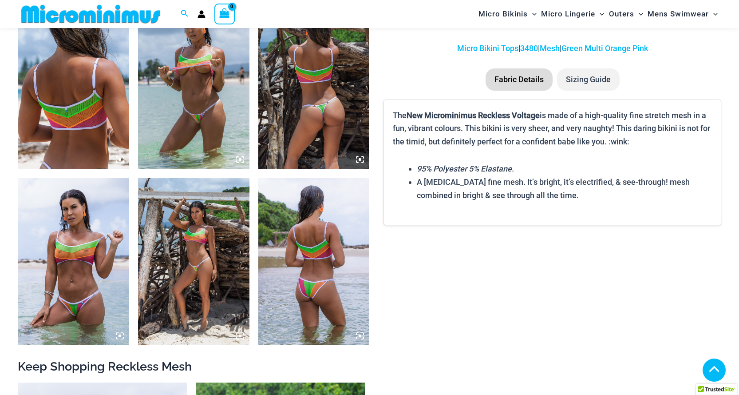
click at [117, 338] on icon at bounding box center [117, 338] width 2 height 2
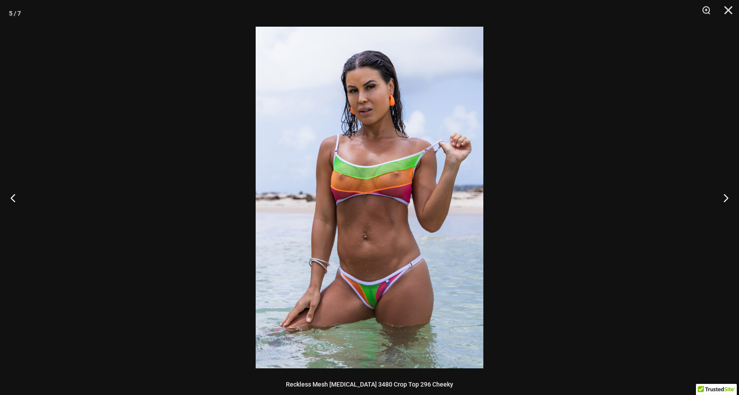
click at [359, 212] on img at bounding box center [370, 197] width 228 height 341
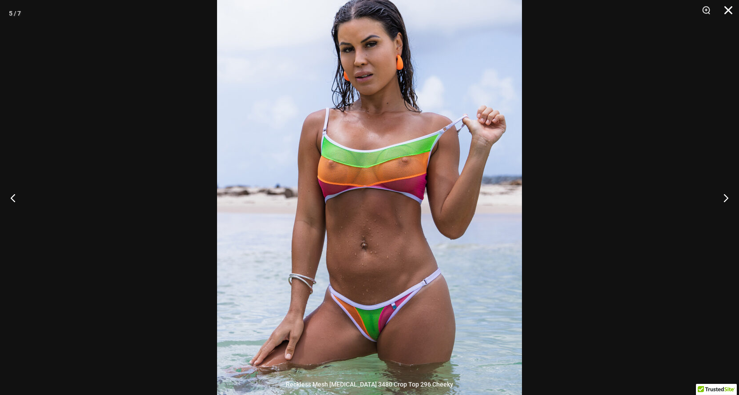
click at [723, 10] on button "Close" at bounding box center [725, 13] width 22 height 27
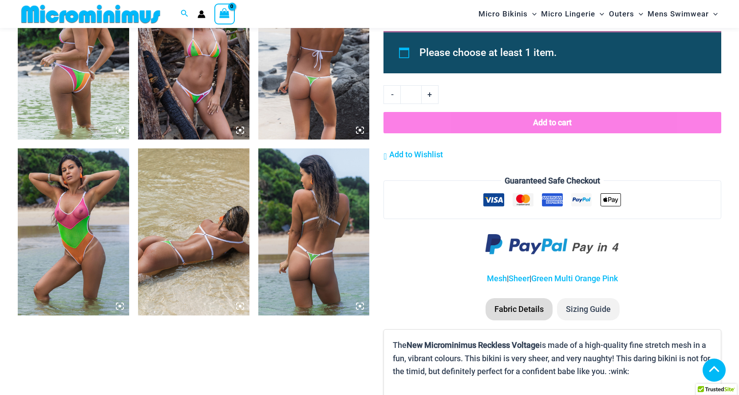
scroll to position [814, 0]
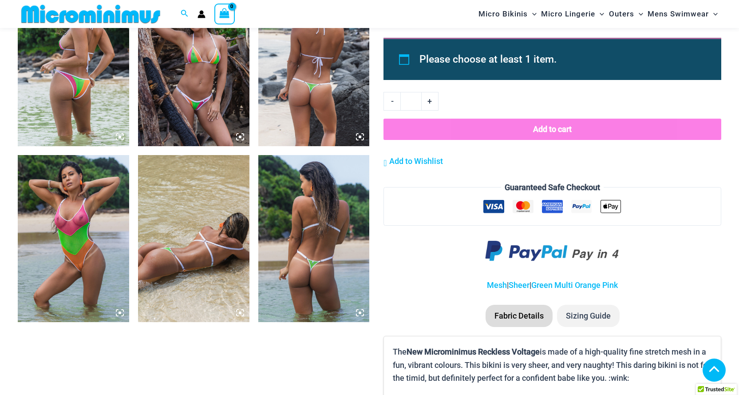
click at [117, 311] on icon at bounding box center [120, 312] width 8 height 8
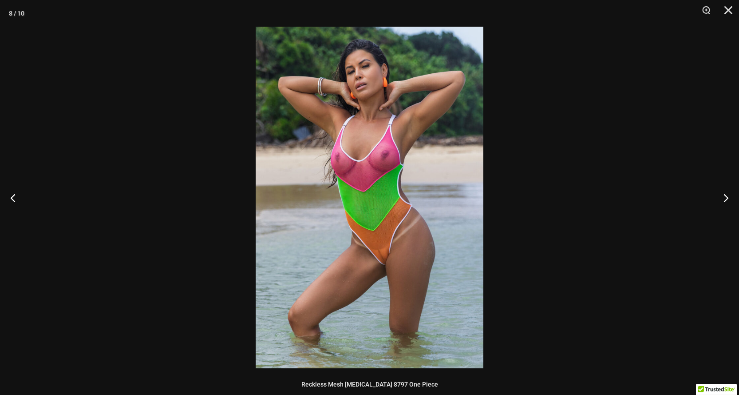
click at [399, 184] on img at bounding box center [370, 197] width 228 height 341
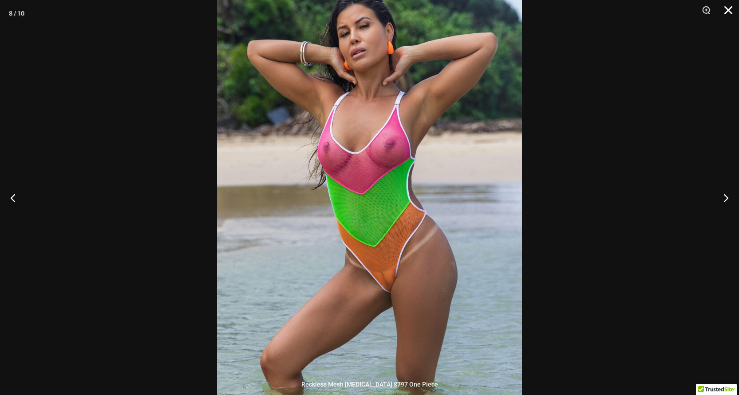
click at [732, 11] on button "Close" at bounding box center [725, 13] width 22 height 27
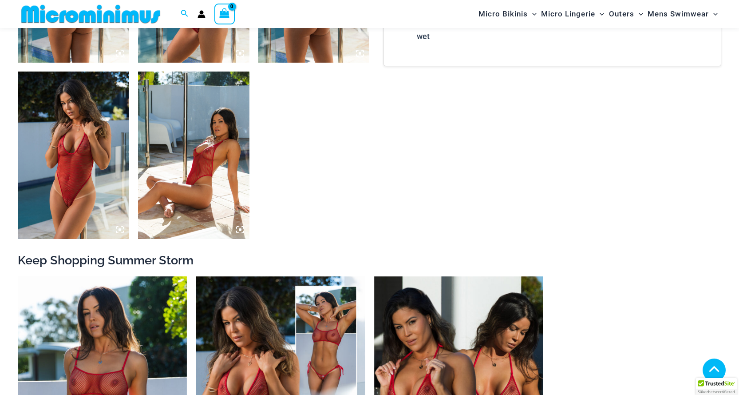
click at [118, 232] on icon at bounding box center [120, 229] width 8 height 8
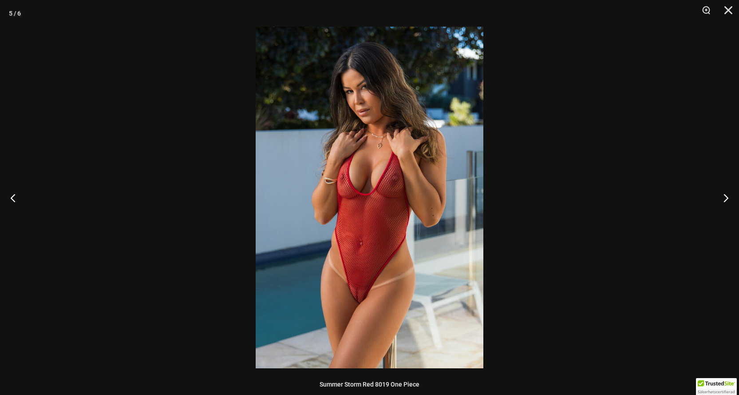
click at [400, 224] on img at bounding box center [370, 197] width 228 height 341
